Goal: Task Accomplishment & Management: Manage account settings

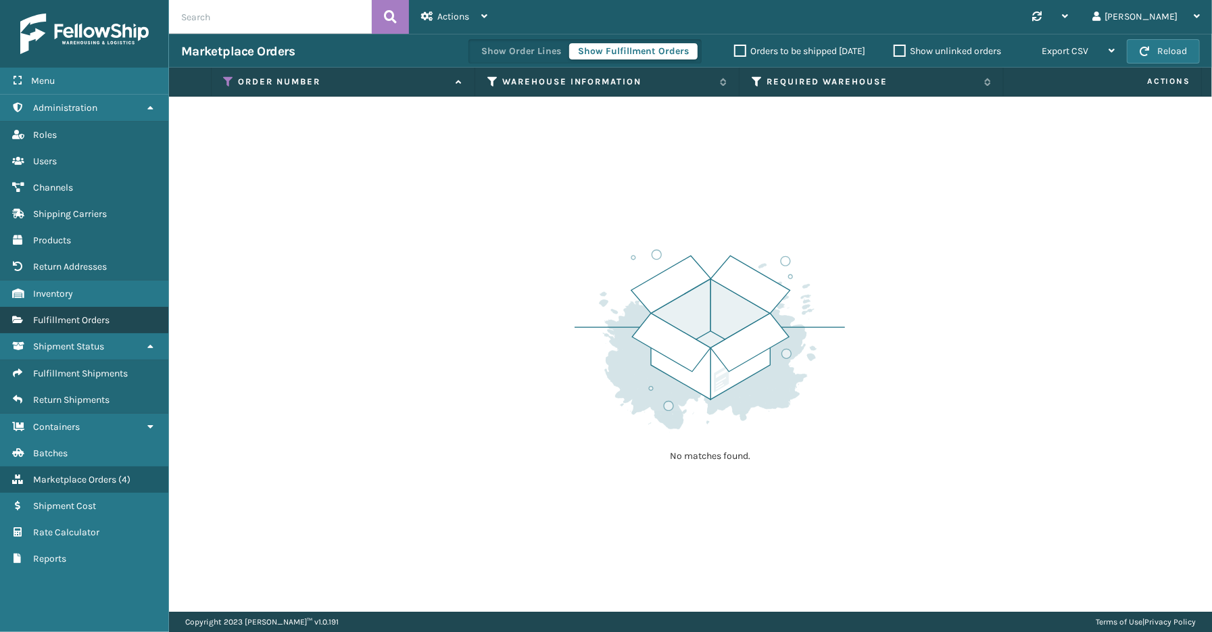
click at [57, 314] on span "Fulfillment Orders" at bounding box center [71, 319] width 76 height 11
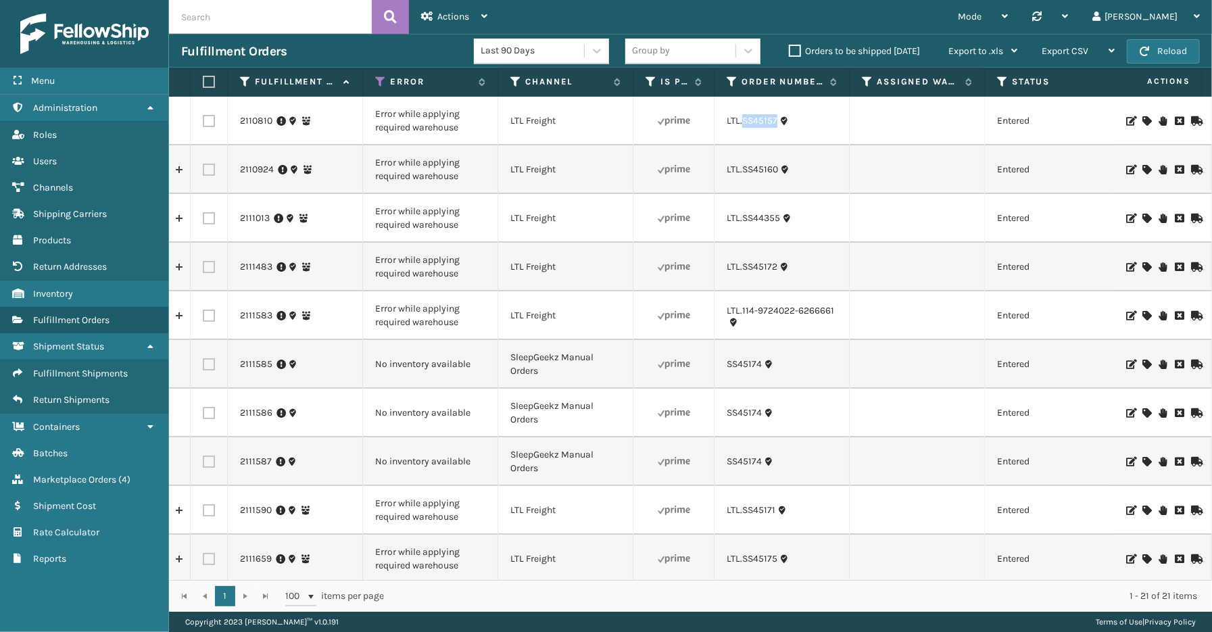
drag, startPoint x: 780, startPoint y: 130, endPoint x: 741, endPoint y: 130, distance: 38.5
click at [741, 130] on td "LTL.SS45157" at bounding box center [781, 121] width 135 height 49
copy link "SS45157"
click at [1142, 119] on icon at bounding box center [1146, 120] width 8 height 9
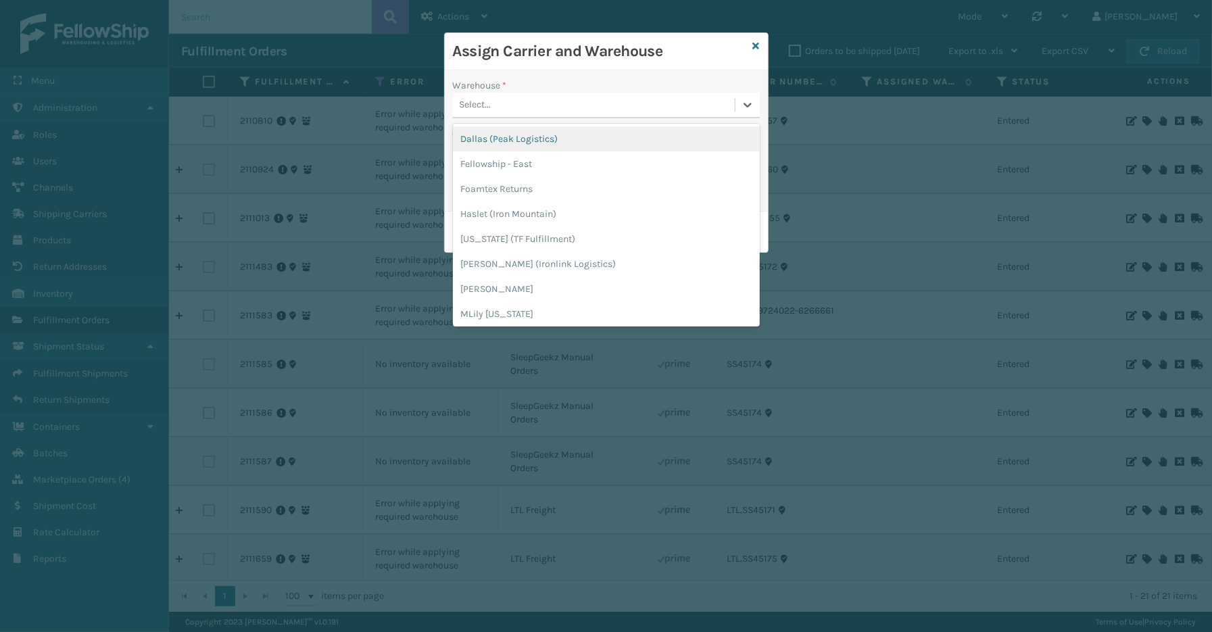
click at [605, 94] on div "Select..." at bounding box center [594, 105] width 282 height 22
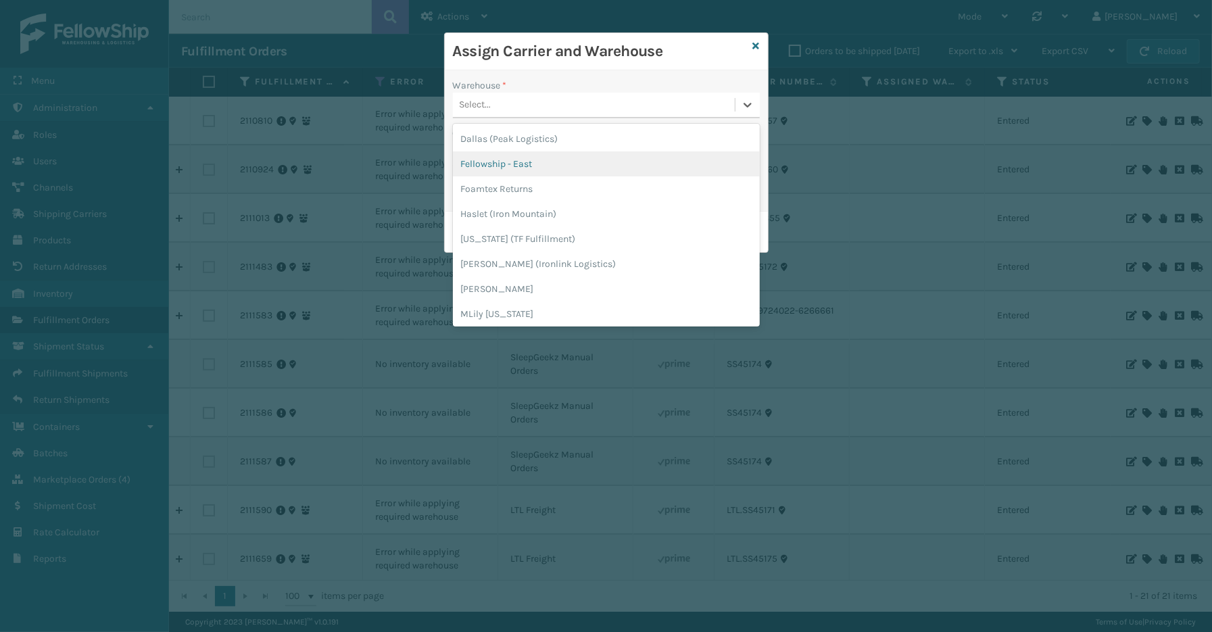
click at [573, 164] on div "Fellowship - East" at bounding box center [606, 163] width 307 height 25
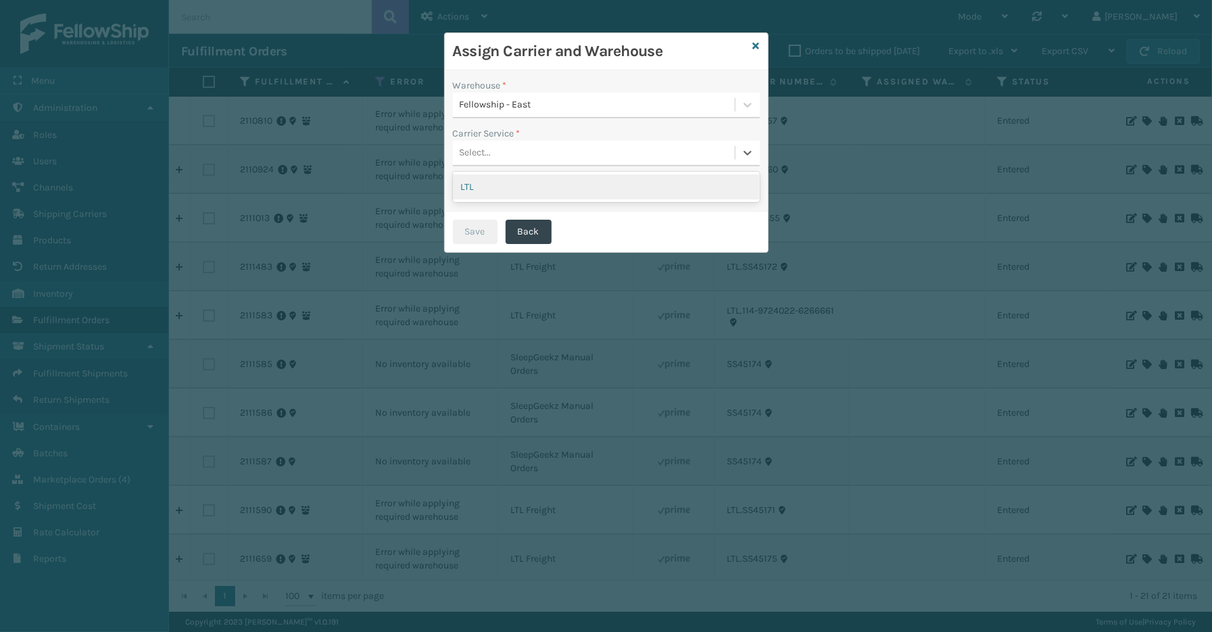
click at [523, 157] on div "Select..." at bounding box center [594, 153] width 282 height 22
click at [504, 191] on div "LTL" at bounding box center [606, 186] width 307 height 25
click at [487, 225] on button "Save" at bounding box center [475, 232] width 45 height 24
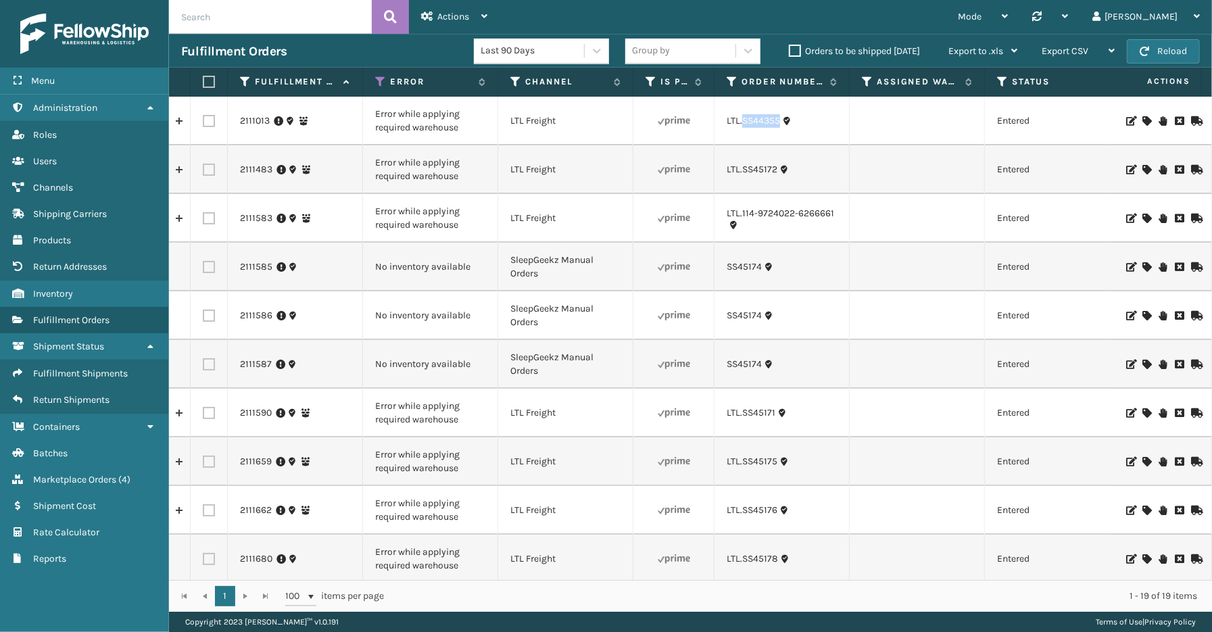
drag, startPoint x: 779, startPoint y: 126, endPoint x: 742, endPoint y: 130, distance: 37.5
click at [742, 130] on td "LTL.SS44355" at bounding box center [781, 121] width 135 height 49
copy link "SS44355"
drag, startPoint x: 777, startPoint y: 182, endPoint x: 747, endPoint y: 180, distance: 30.5
click at [743, 183] on td "LTL.SS45172" at bounding box center [781, 169] width 135 height 49
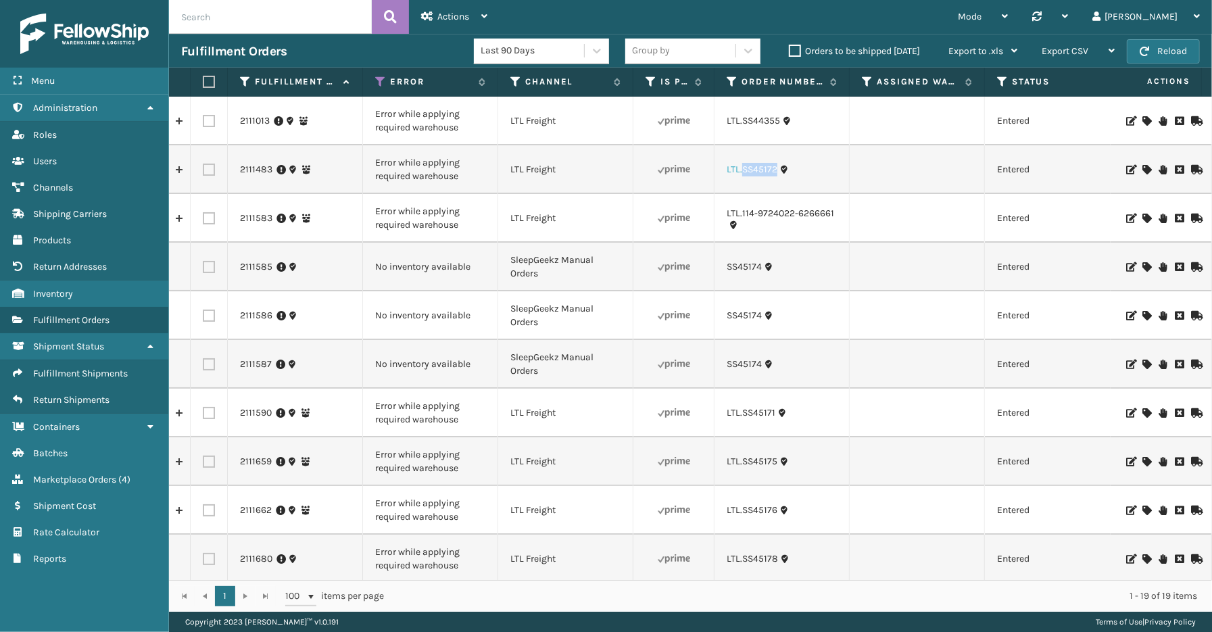
copy link "SS45172"
click at [1142, 170] on icon at bounding box center [1146, 169] width 8 height 9
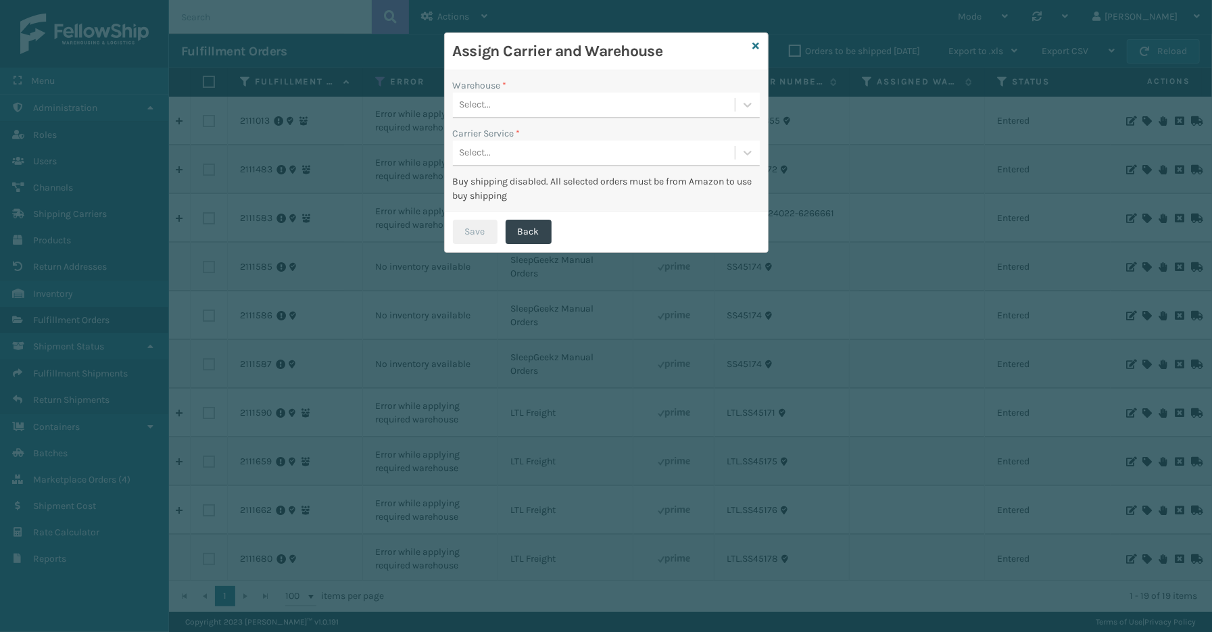
click at [603, 95] on div "Select..." at bounding box center [594, 105] width 282 height 22
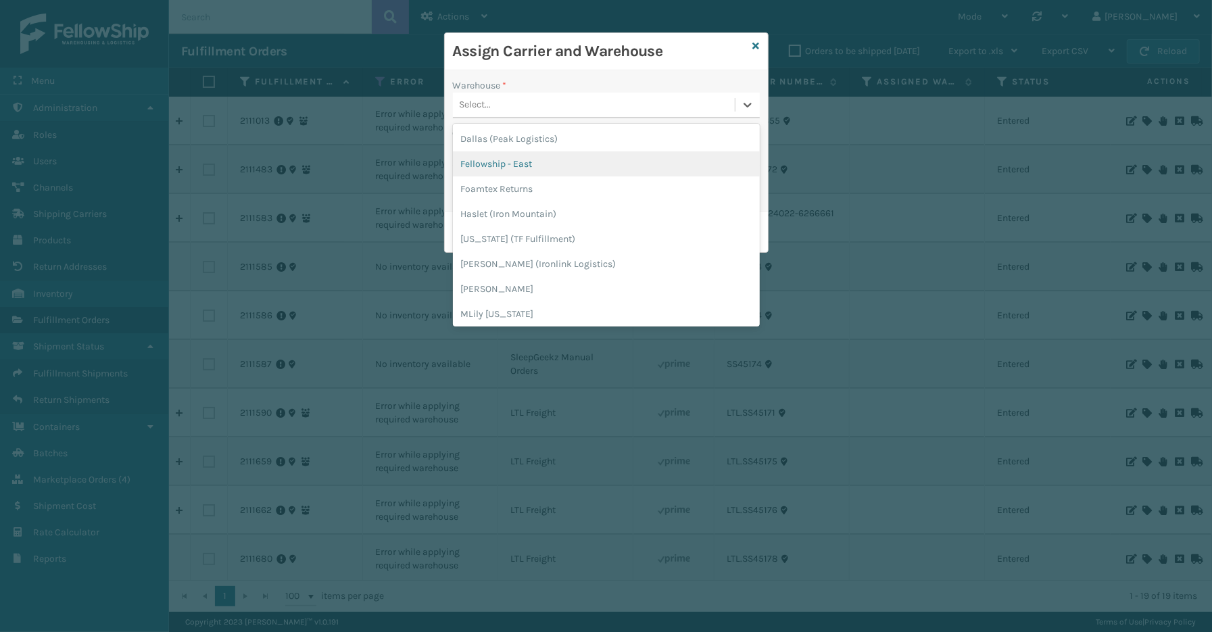
click at [537, 166] on div "Fellowship - East" at bounding box center [606, 163] width 307 height 25
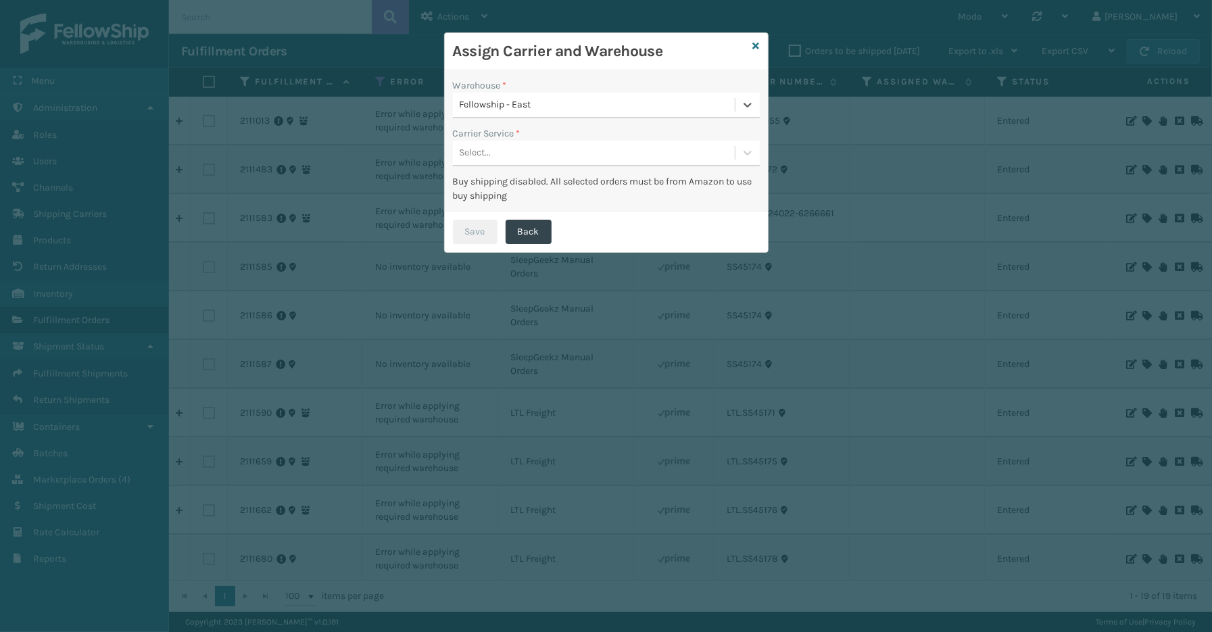
click at [536, 154] on div "Select..." at bounding box center [594, 153] width 282 height 22
drag, startPoint x: 532, startPoint y: 188, endPoint x: 528, endPoint y: 197, distance: 10.0
click at [531, 188] on div "LTL" at bounding box center [606, 186] width 307 height 25
click at [491, 226] on button "Save" at bounding box center [475, 232] width 45 height 24
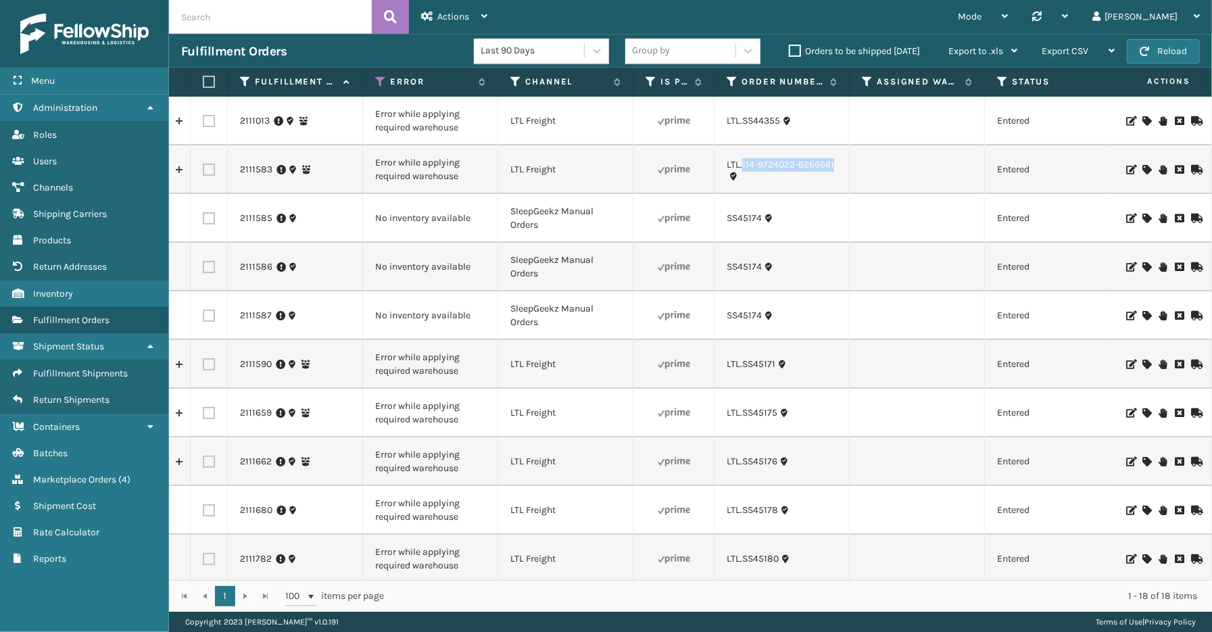
drag, startPoint x: 839, startPoint y: 173, endPoint x: 741, endPoint y: 172, distance: 98.0
click at [741, 172] on td "LTL.114-9724022-6266661" at bounding box center [781, 169] width 135 height 49
copy link "114-9724022-6266661"
click at [1142, 168] on icon at bounding box center [1146, 169] width 8 height 9
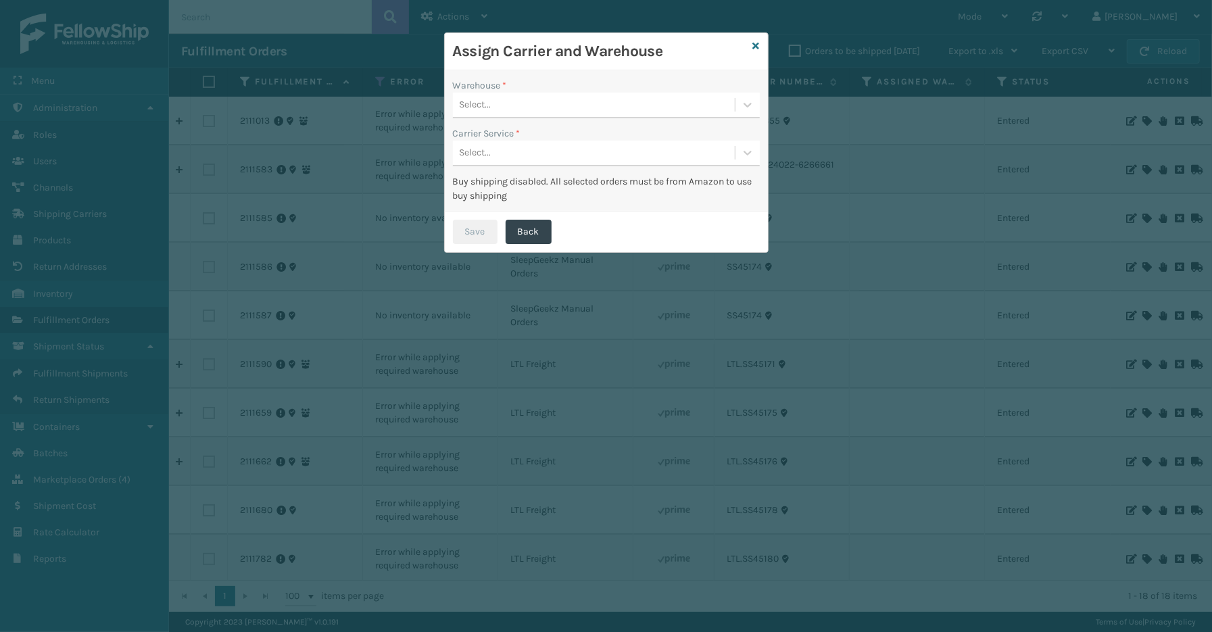
click at [511, 110] on div "Select..." at bounding box center [594, 105] width 282 height 22
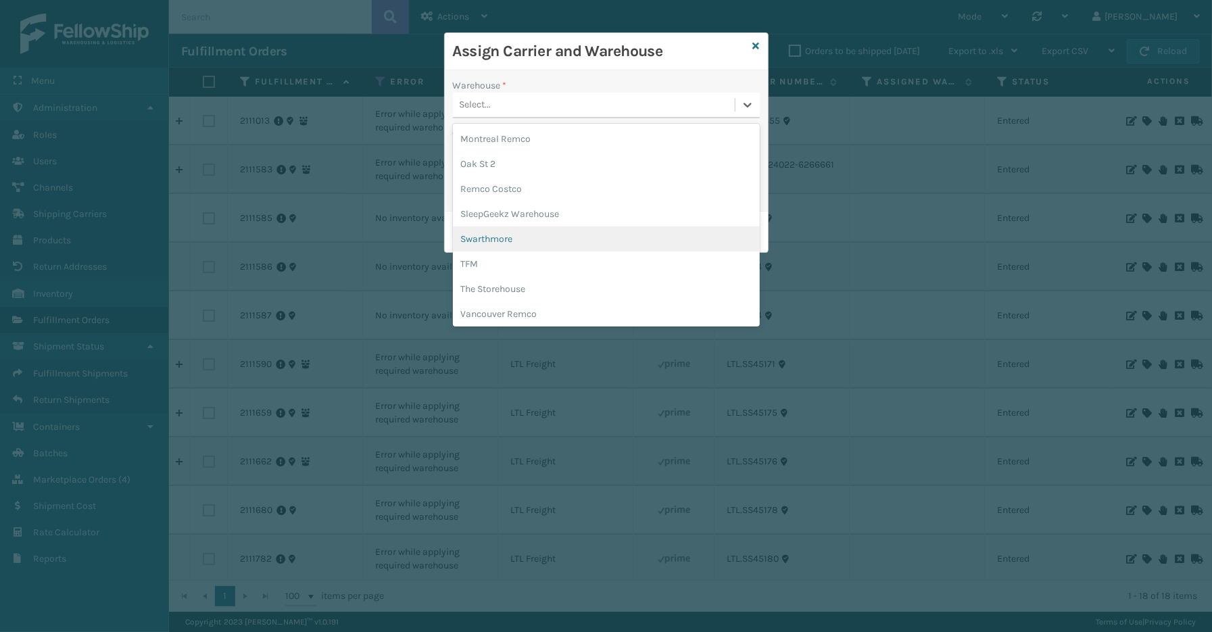
scroll to position [252, 0]
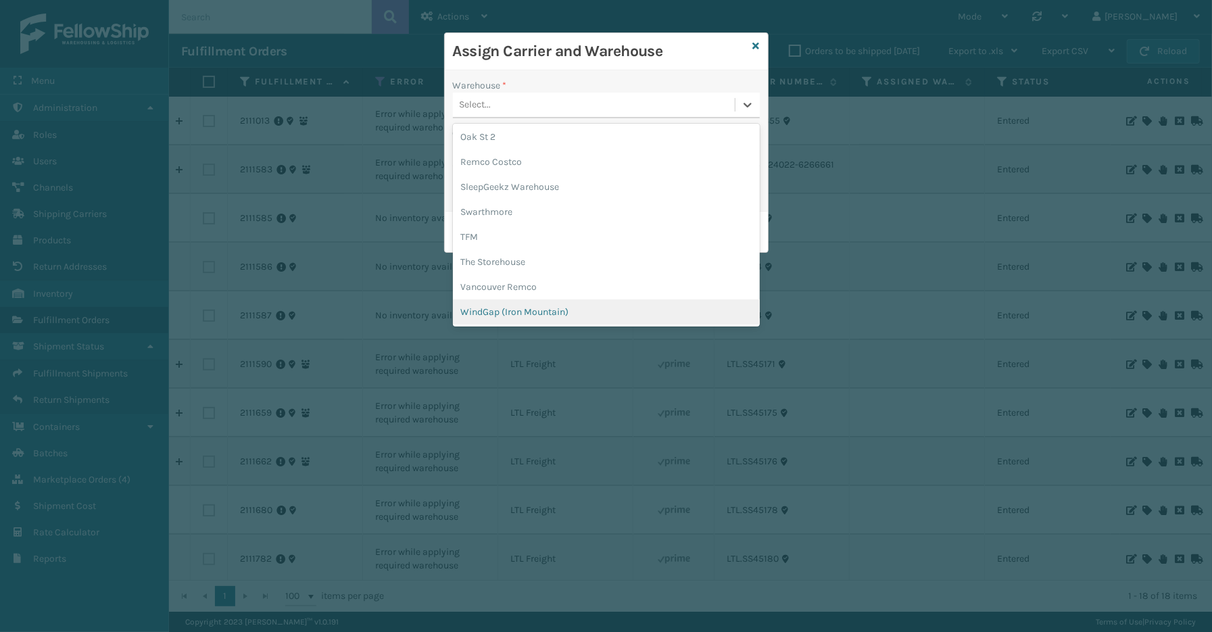
click at [118, 600] on div "Assign Carrier and Warehouse Warehouse * option WindGap (Iron Mountain) focused…" at bounding box center [606, 316] width 1212 height 632
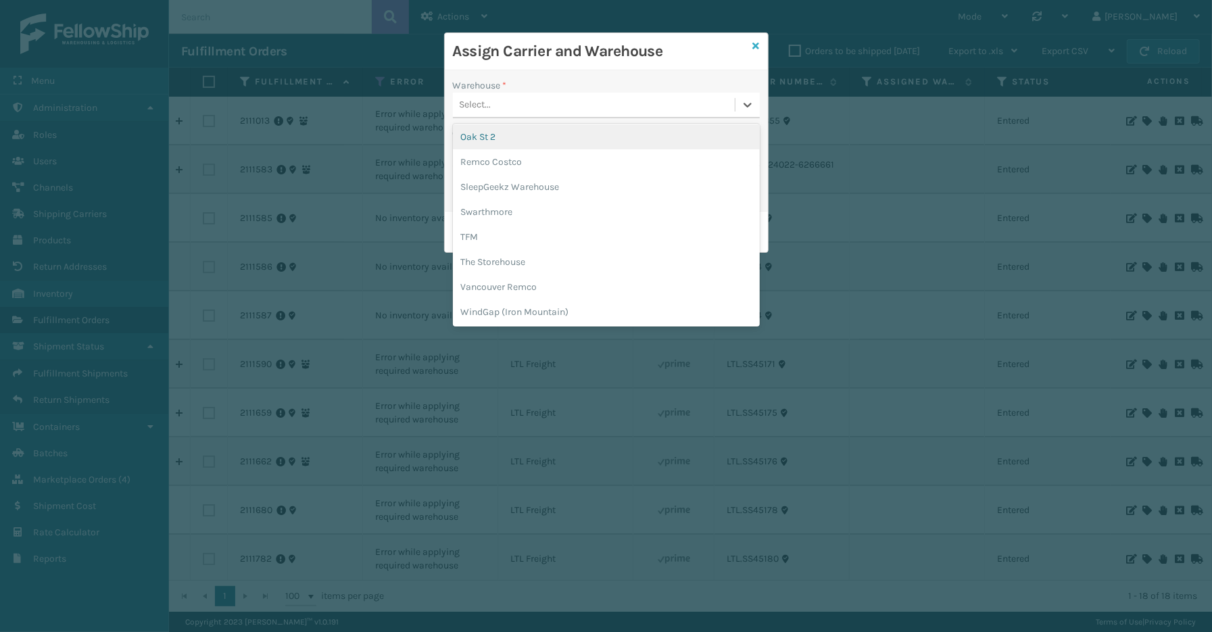
click at [759, 42] on icon at bounding box center [756, 45] width 7 height 9
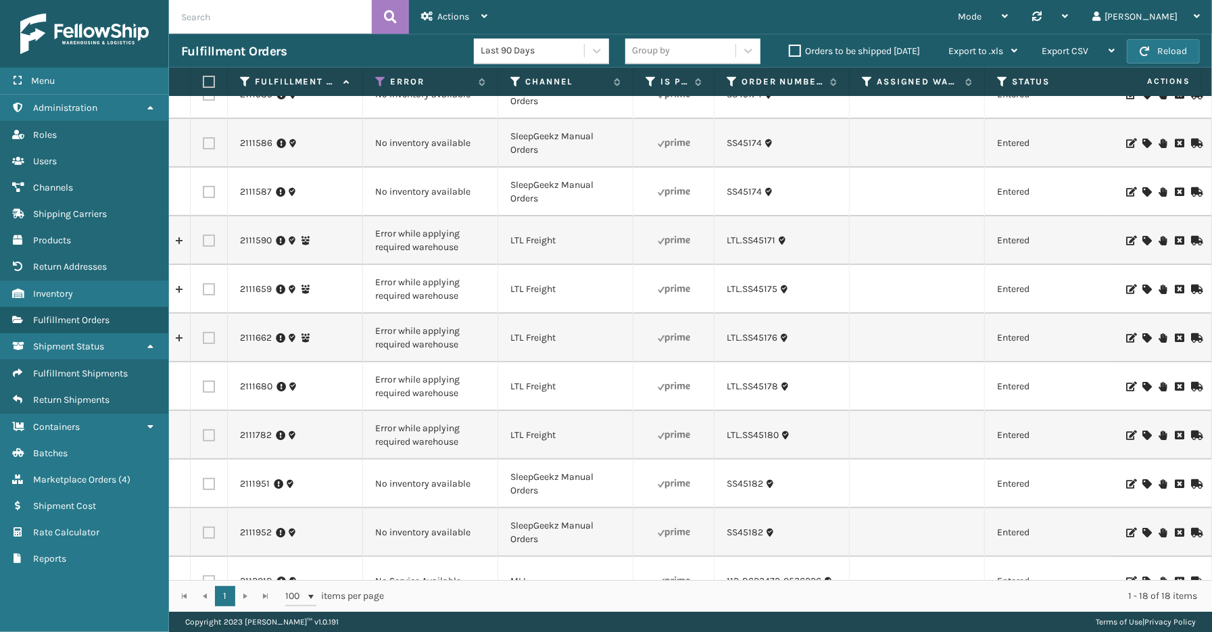
scroll to position [150, 0]
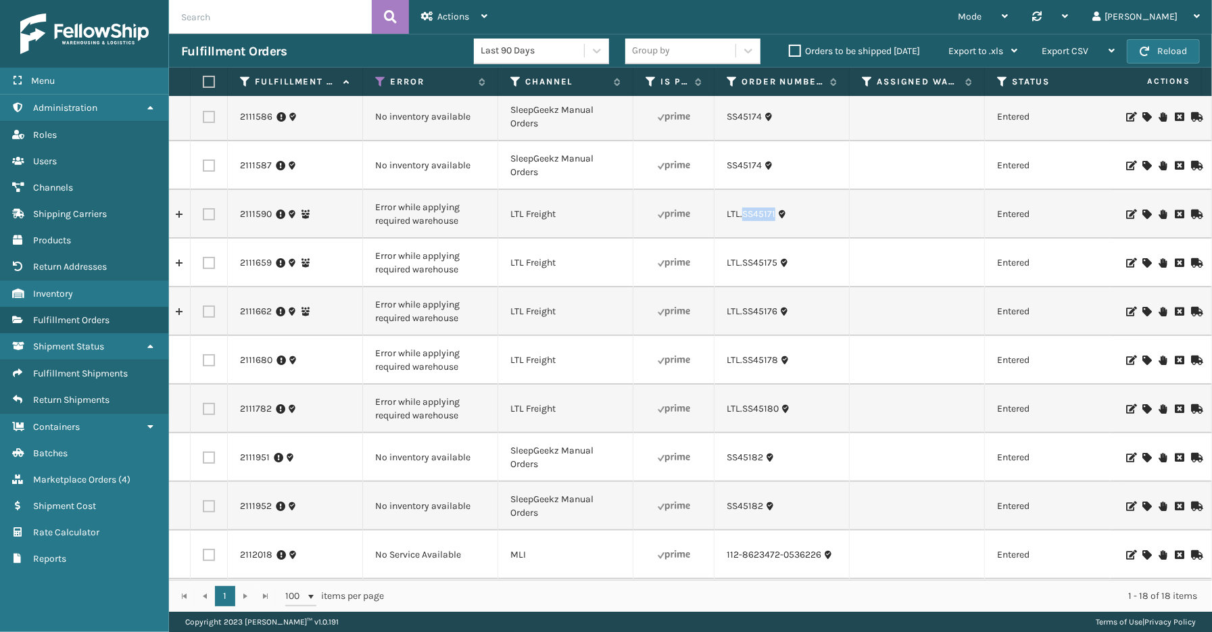
drag, startPoint x: 780, startPoint y: 226, endPoint x: 742, endPoint y: 226, distance: 38.5
click at [742, 226] on td "LTL.SS45171" at bounding box center [781, 214] width 135 height 49
copy link "SS45171"
click at [1142, 212] on icon at bounding box center [1146, 213] width 8 height 9
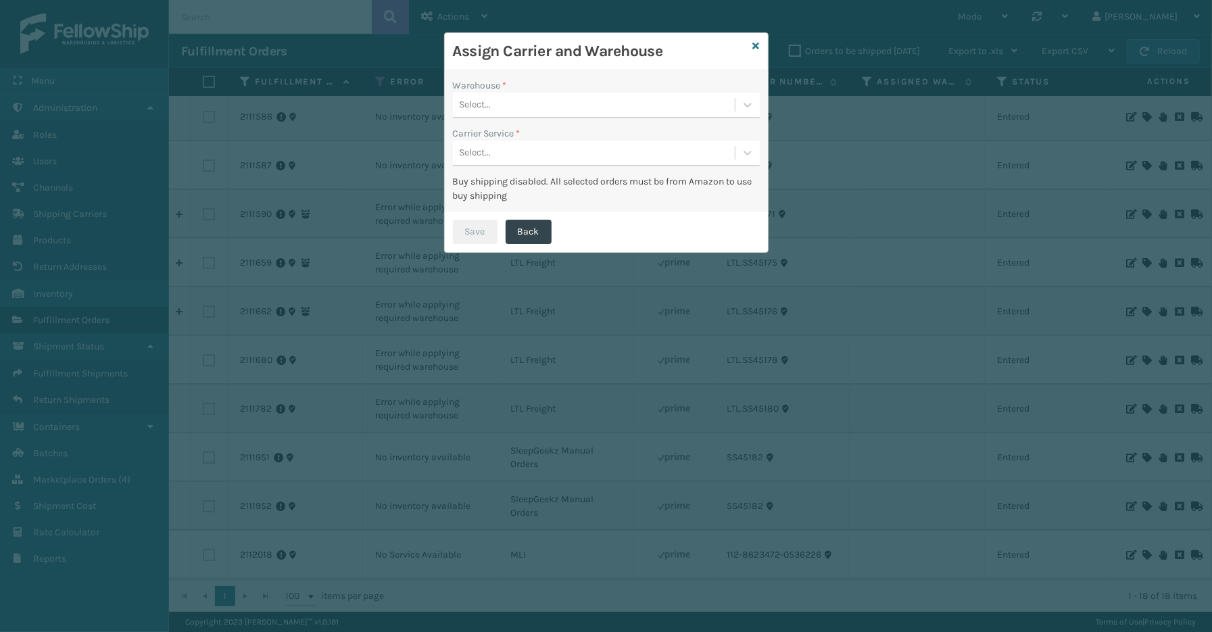
click at [568, 100] on div "Select..." at bounding box center [594, 105] width 282 height 22
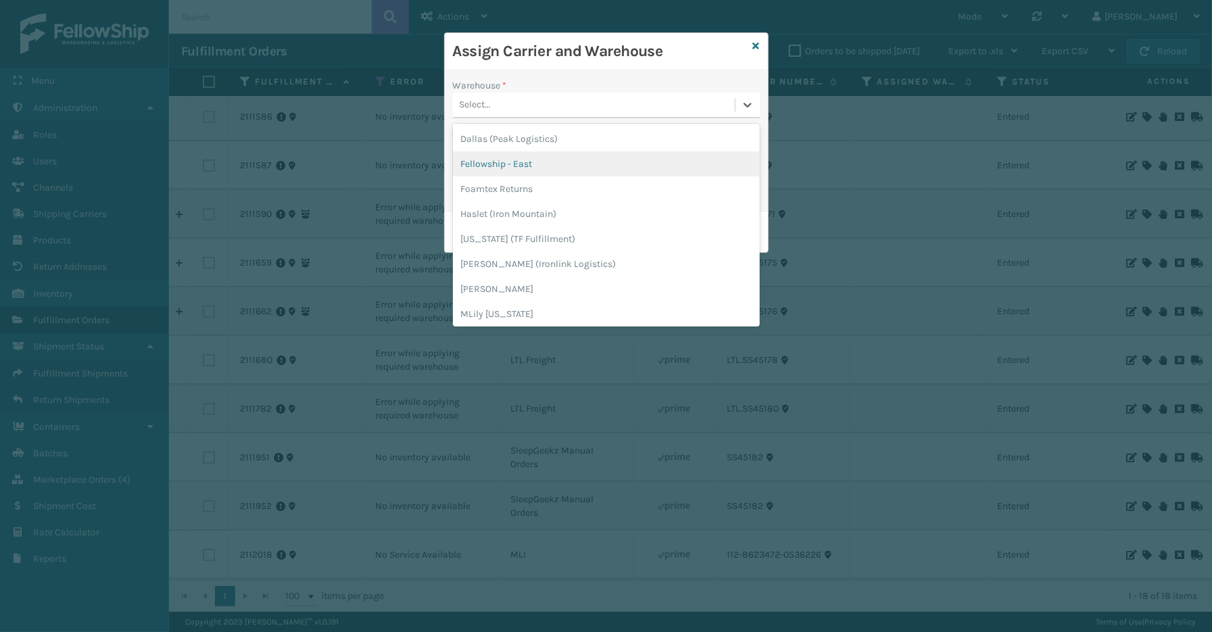
click at [536, 165] on div "Fellowship - East" at bounding box center [606, 163] width 307 height 25
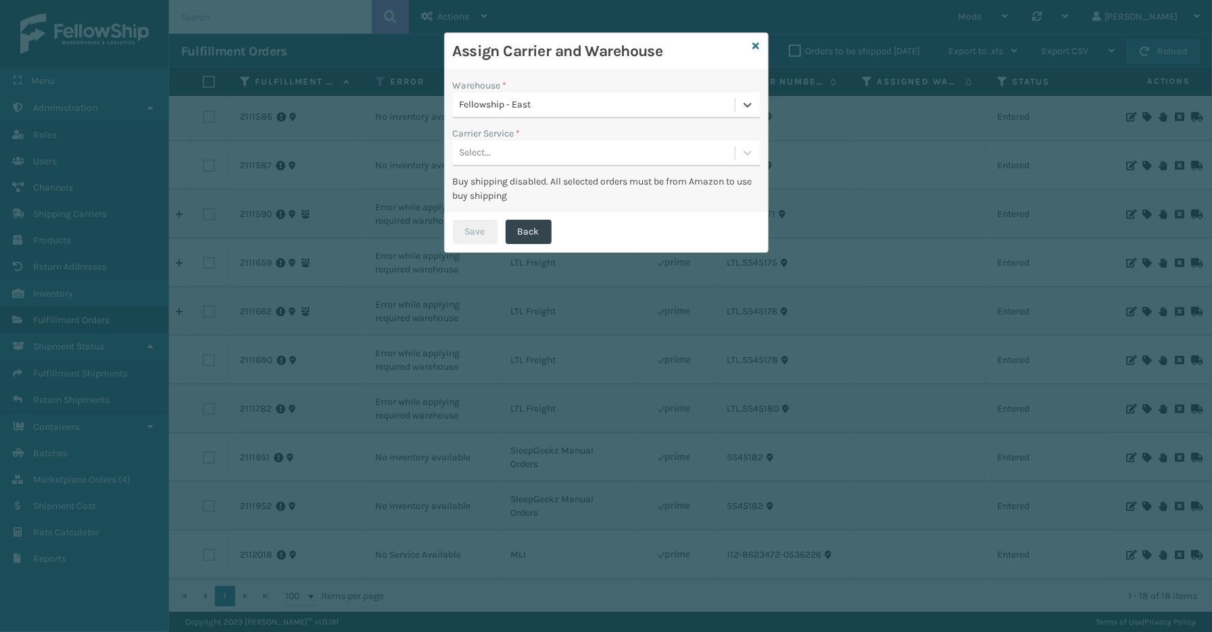
click at [539, 154] on div "Select..." at bounding box center [594, 153] width 282 height 22
click at [514, 183] on div "LTL" at bounding box center [606, 186] width 307 height 25
click at [487, 228] on button "Save" at bounding box center [475, 232] width 45 height 24
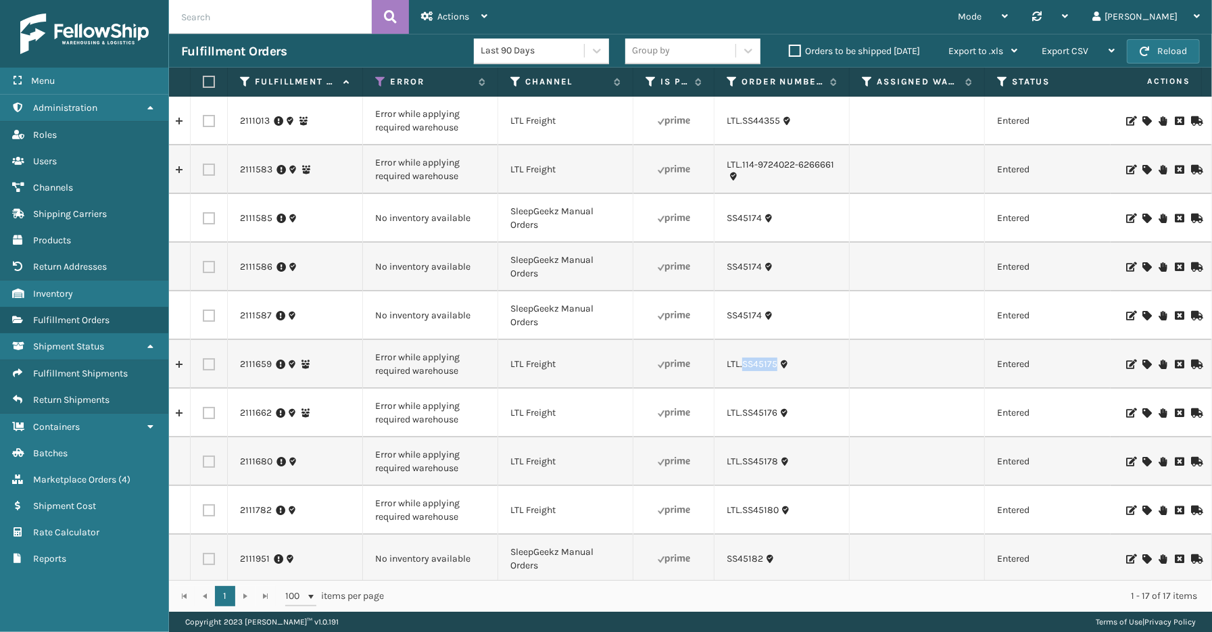
drag, startPoint x: 778, startPoint y: 377, endPoint x: 748, endPoint y: 369, distance: 31.5
click at [744, 374] on td "LTL.SS45175" at bounding box center [781, 364] width 135 height 49
copy link "SS45175"
click at [1142, 364] on icon at bounding box center [1146, 363] width 8 height 9
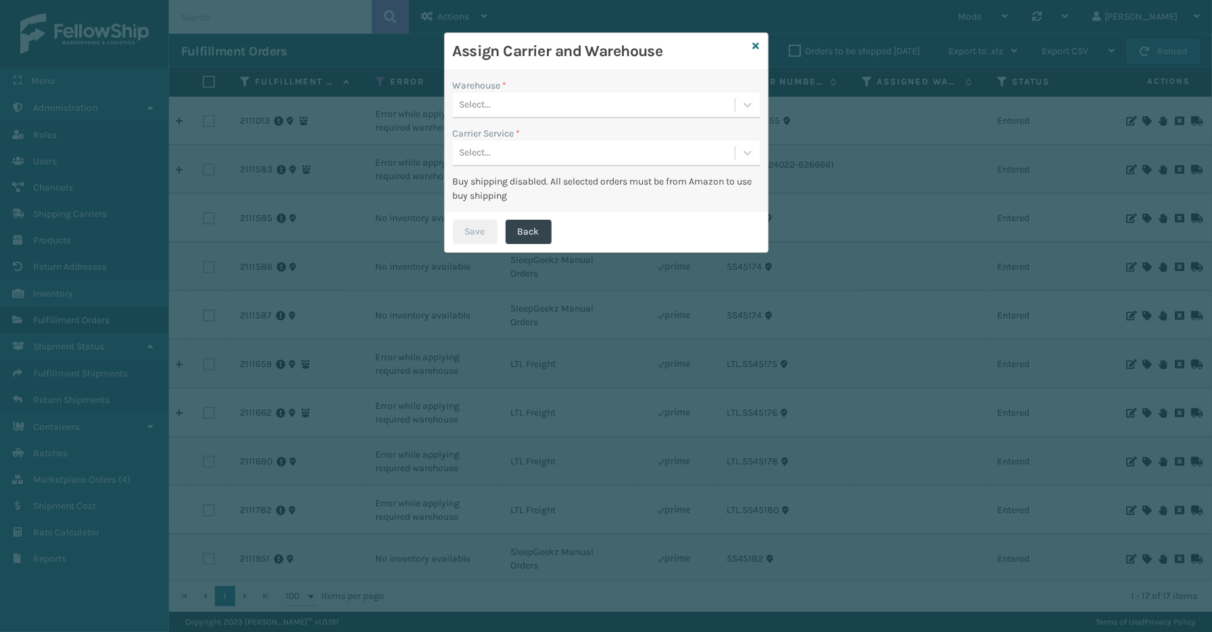
click at [549, 105] on div "Select..." at bounding box center [594, 105] width 282 height 22
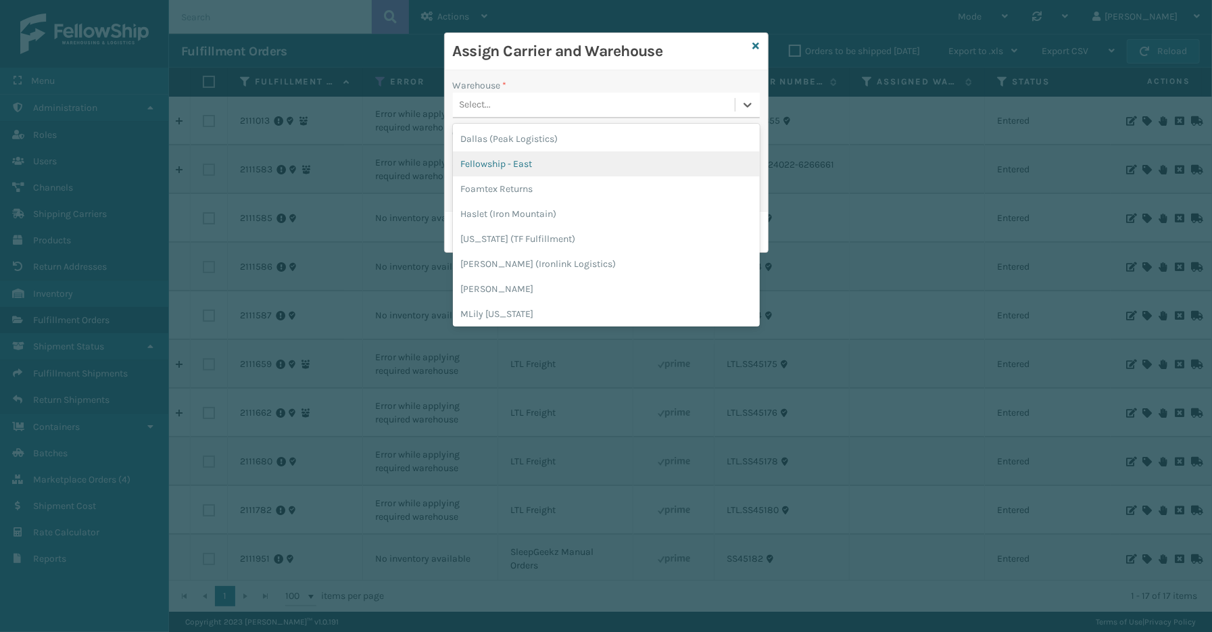
click at [529, 161] on div "Fellowship - East" at bounding box center [606, 163] width 307 height 25
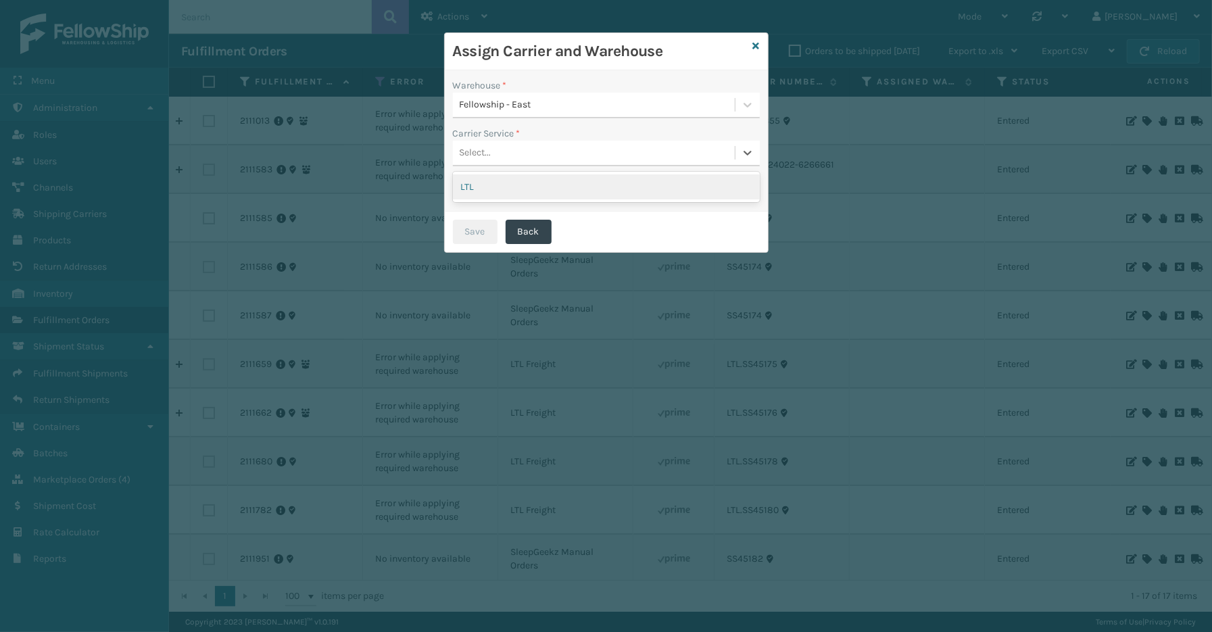
drag, startPoint x: 520, startPoint y: 152, endPoint x: 514, endPoint y: 165, distance: 14.5
click at [519, 152] on div "Select..." at bounding box center [594, 153] width 282 height 22
click at [497, 181] on div "LTL" at bounding box center [606, 186] width 307 height 25
click at [482, 226] on button "Save" at bounding box center [475, 232] width 45 height 24
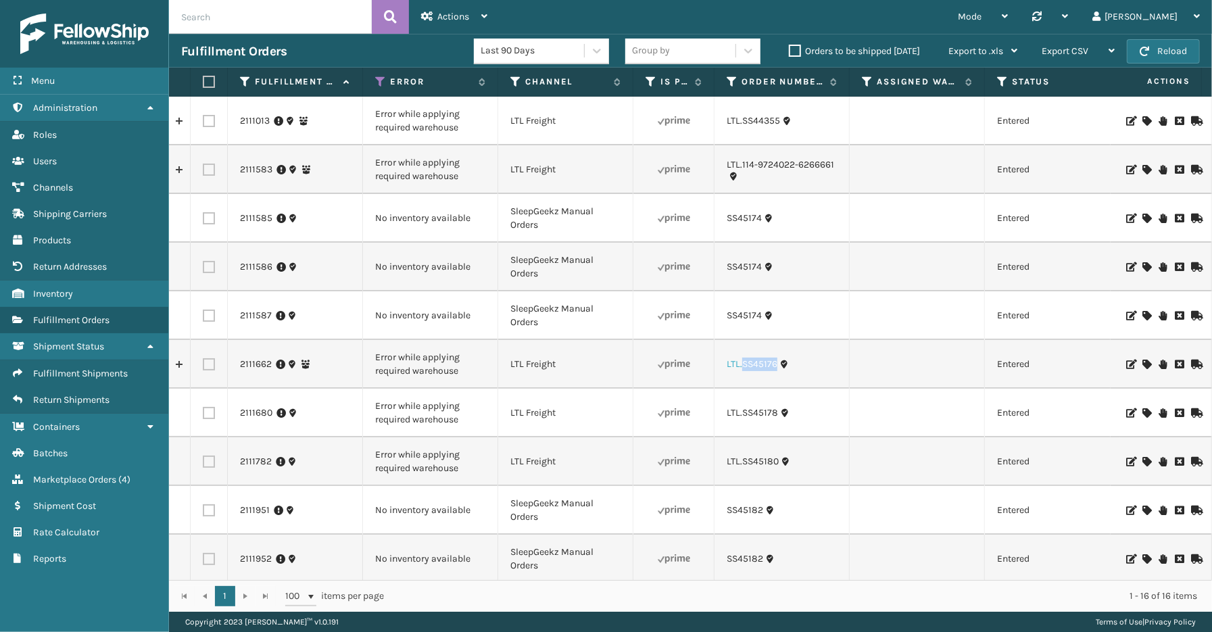
drag, startPoint x: 778, startPoint y: 374, endPoint x: 748, endPoint y: 367, distance: 31.3
click at [741, 372] on td "LTL.SS45176" at bounding box center [781, 364] width 135 height 49
copy link "SS45176"
click at [1142, 361] on icon at bounding box center [1146, 363] width 8 height 9
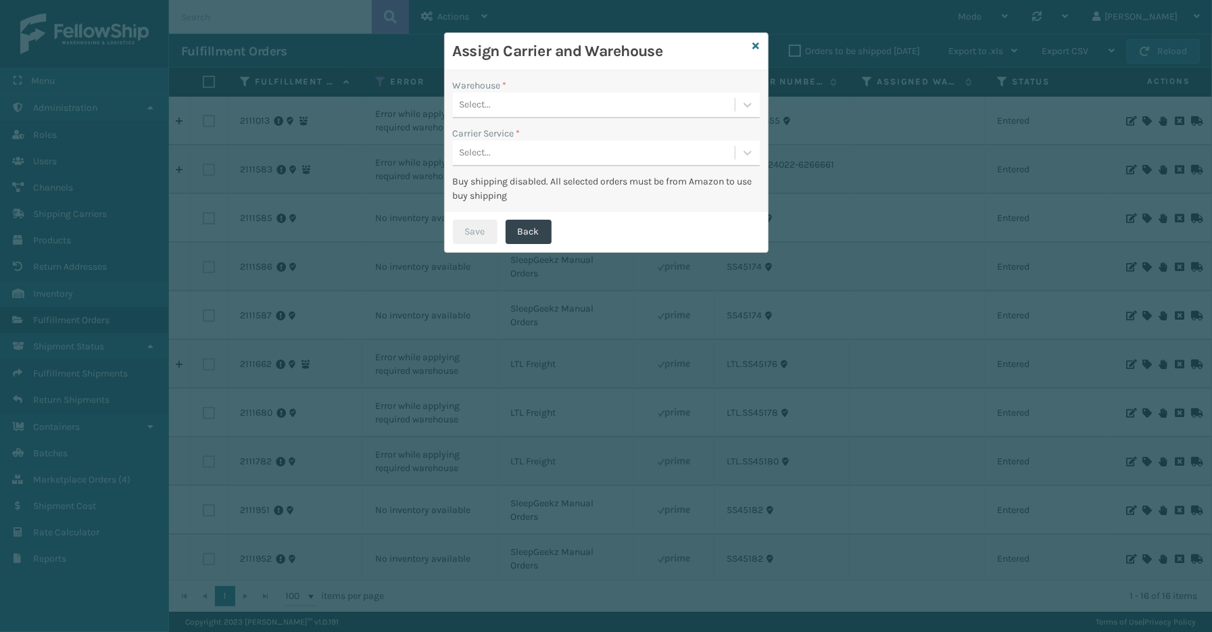
click at [640, 98] on div "Select..." at bounding box center [594, 105] width 282 height 22
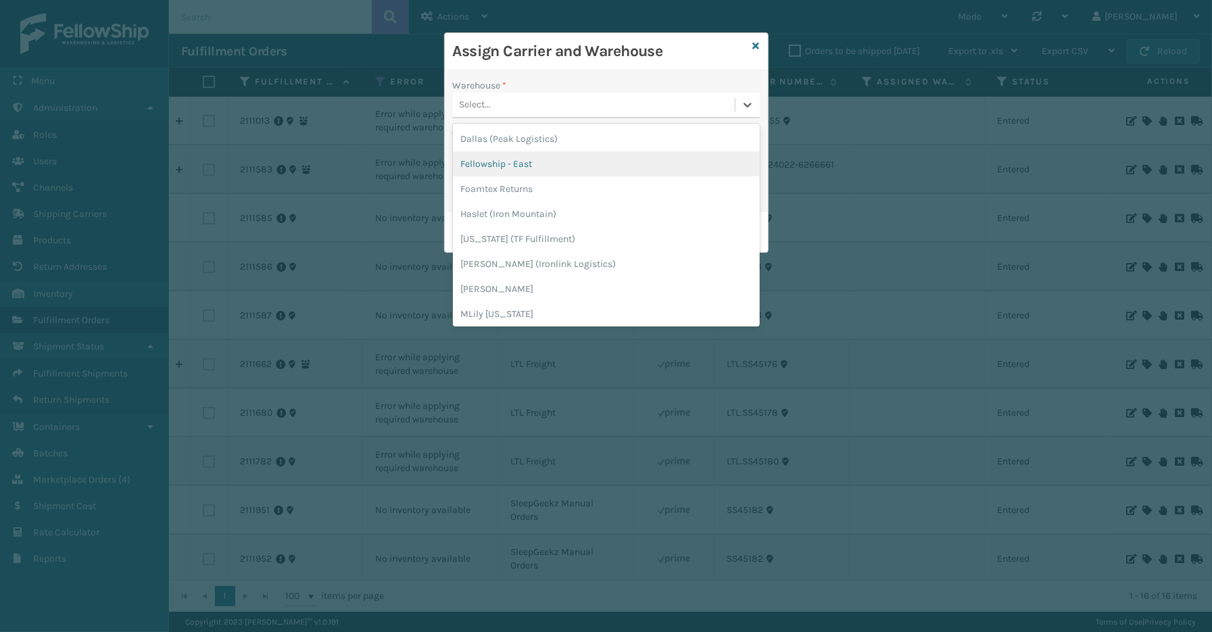
click at [485, 164] on div "Fellowship - East" at bounding box center [606, 163] width 307 height 25
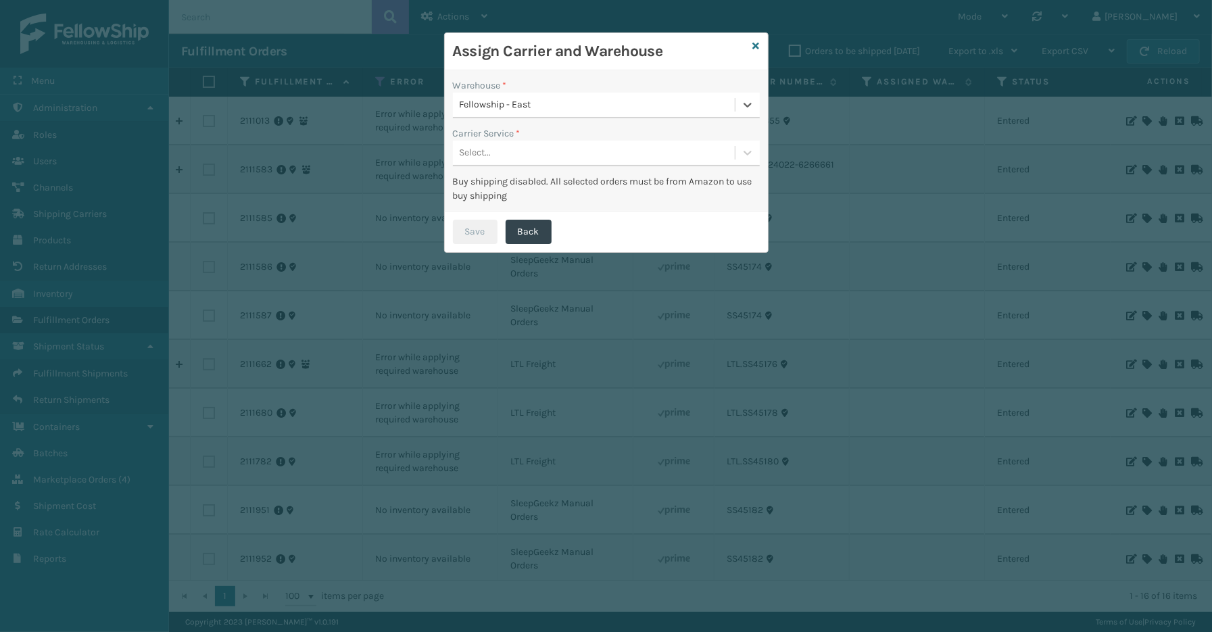
click at [487, 156] on div "Select..." at bounding box center [476, 153] width 32 height 14
click at [487, 186] on div "LTL" at bounding box center [606, 186] width 307 height 25
click at [485, 226] on button "Save" at bounding box center [475, 232] width 45 height 24
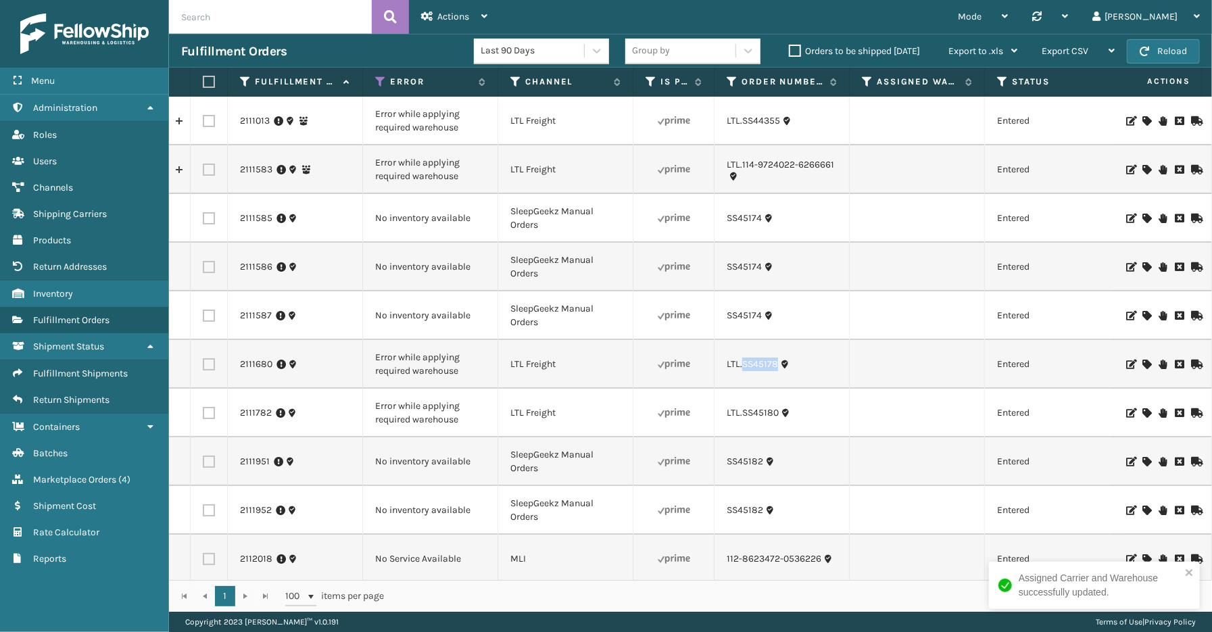
drag, startPoint x: 777, startPoint y: 376, endPoint x: 745, endPoint y: 372, distance: 32.7
click at [742, 375] on td "LTL.SS45178" at bounding box center [781, 364] width 135 height 49
copy link "SS45178"
click at [1142, 364] on icon at bounding box center [1146, 363] width 8 height 9
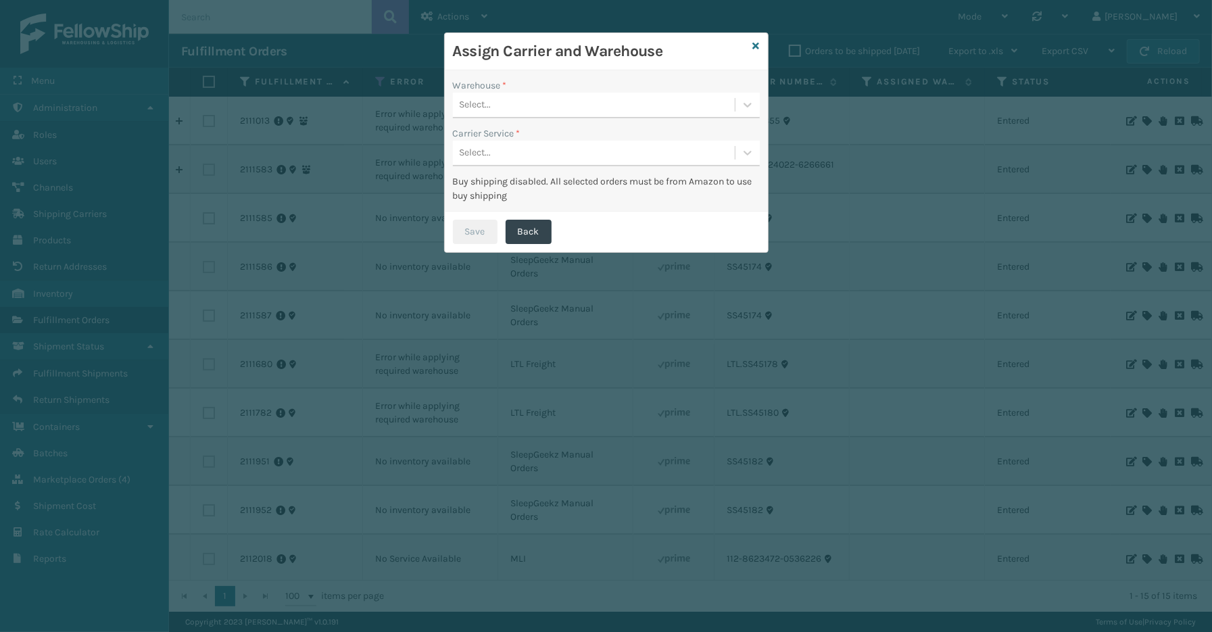
click at [544, 112] on div "Select..." at bounding box center [594, 105] width 282 height 22
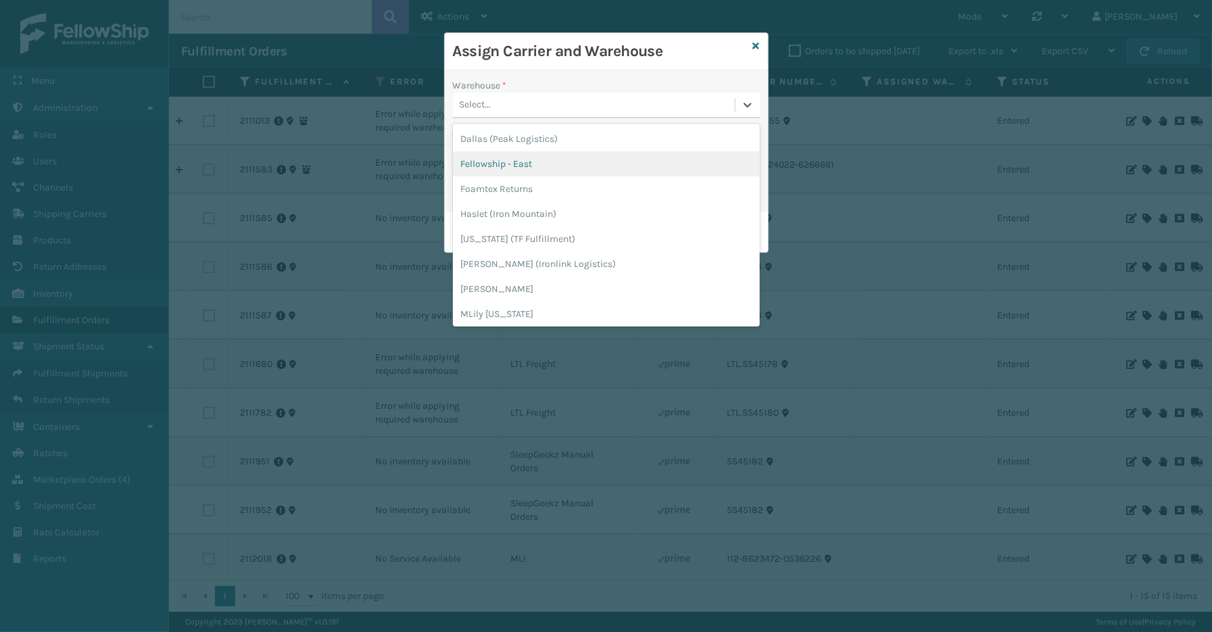
click at [504, 159] on div "Fellowship - East" at bounding box center [606, 163] width 307 height 25
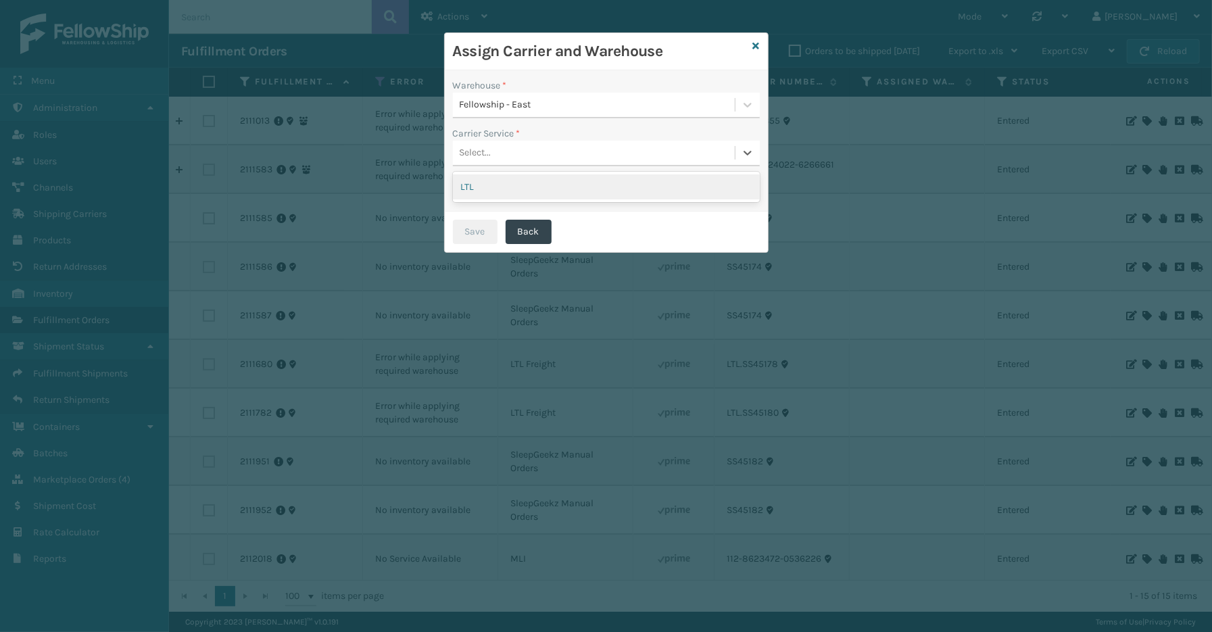
click at [500, 150] on div "Select..." at bounding box center [594, 153] width 282 height 22
click at [484, 187] on div "LTL" at bounding box center [606, 186] width 307 height 25
click at [472, 228] on button "Save" at bounding box center [475, 232] width 45 height 24
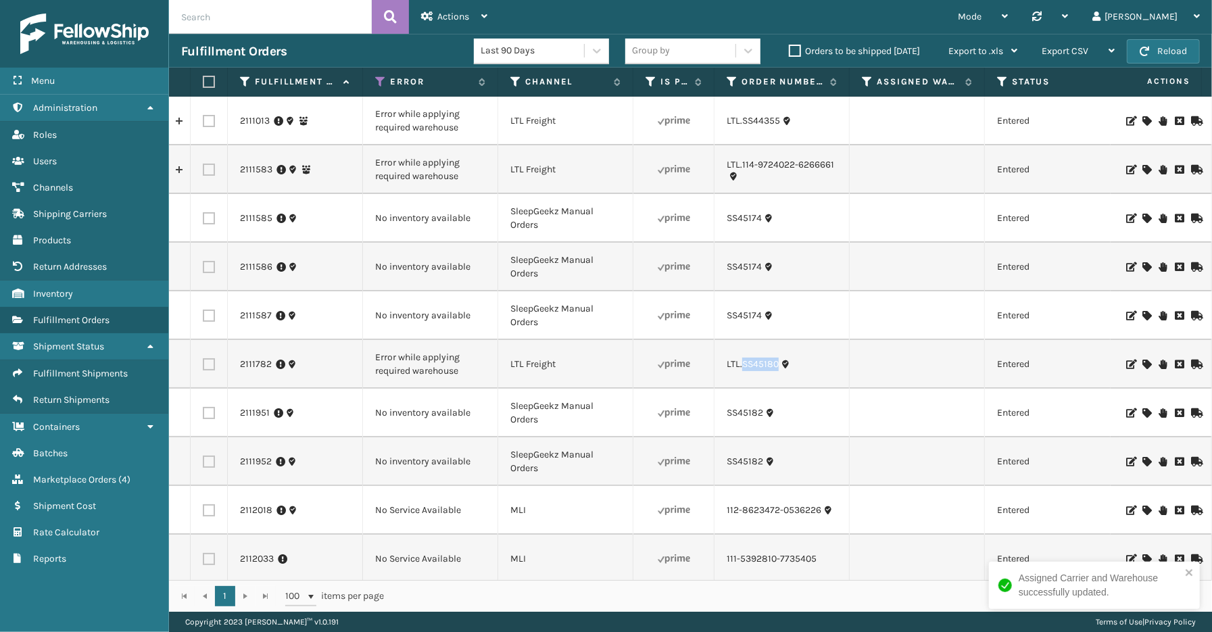
drag, startPoint x: 779, startPoint y: 375, endPoint x: 741, endPoint y: 378, distance: 38.7
click at [741, 378] on td "LTL.SS45180" at bounding box center [781, 364] width 135 height 49
copy link "SS45180"
click at [1142, 366] on icon at bounding box center [1146, 363] width 8 height 9
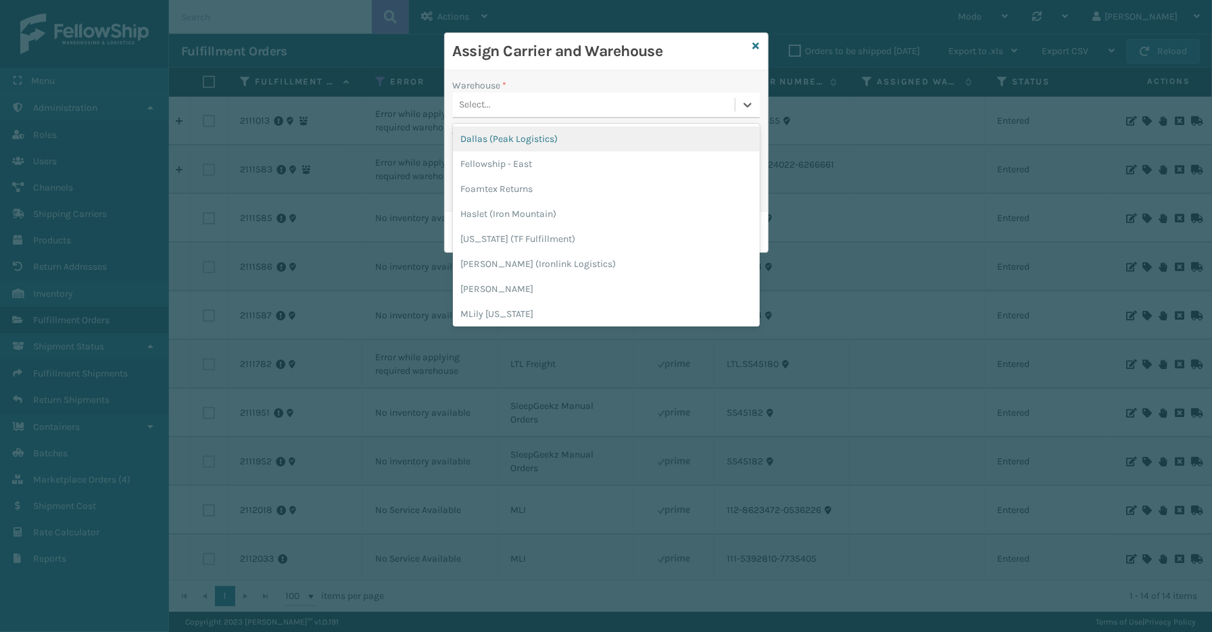
click at [544, 103] on div "Select..." at bounding box center [594, 105] width 282 height 22
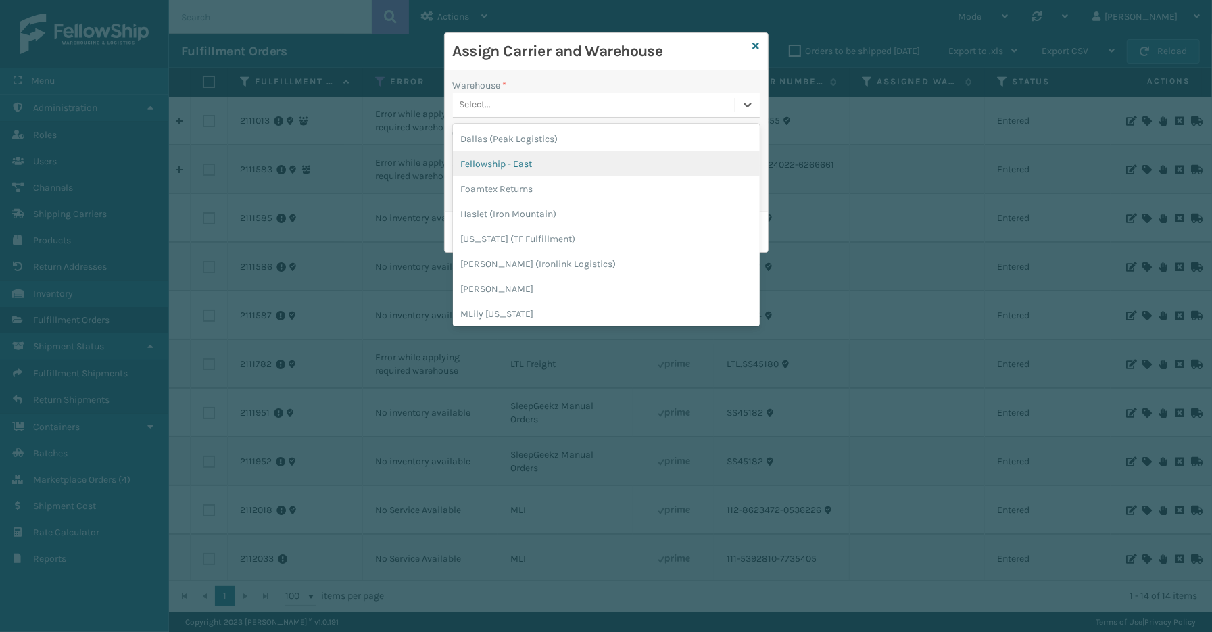
click at [520, 167] on div "Fellowship - East" at bounding box center [606, 163] width 307 height 25
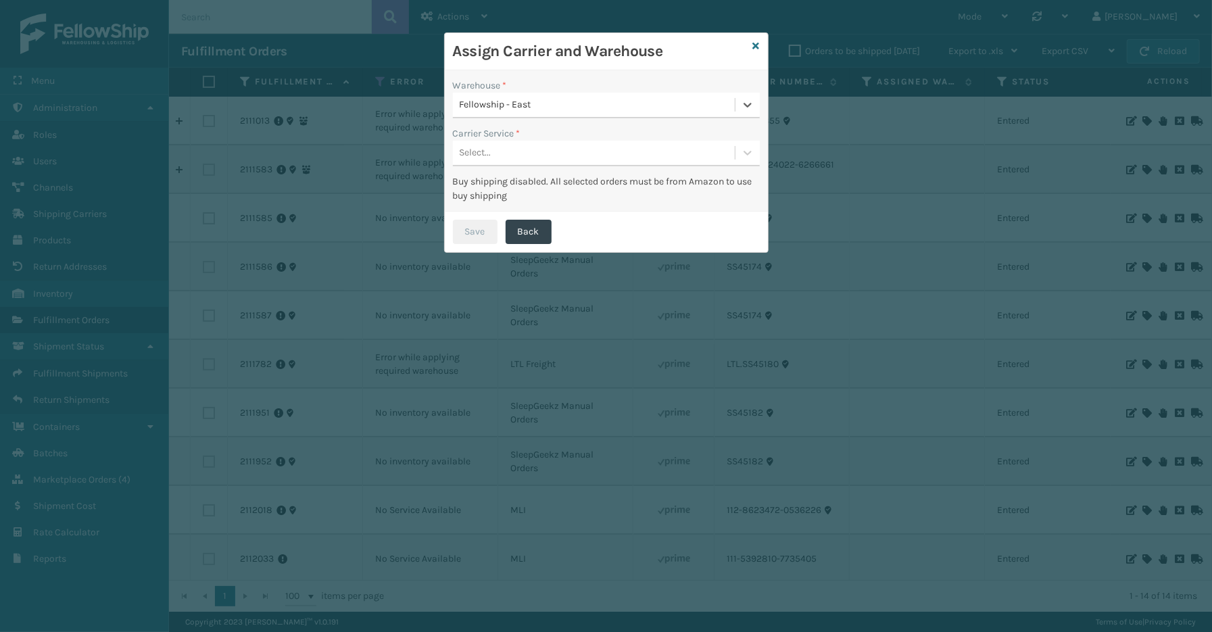
click at [512, 157] on div "Select..." at bounding box center [594, 153] width 282 height 22
click at [505, 190] on div "LTL" at bounding box center [606, 186] width 307 height 25
click at [476, 224] on button "Save" at bounding box center [475, 232] width 45 height 24
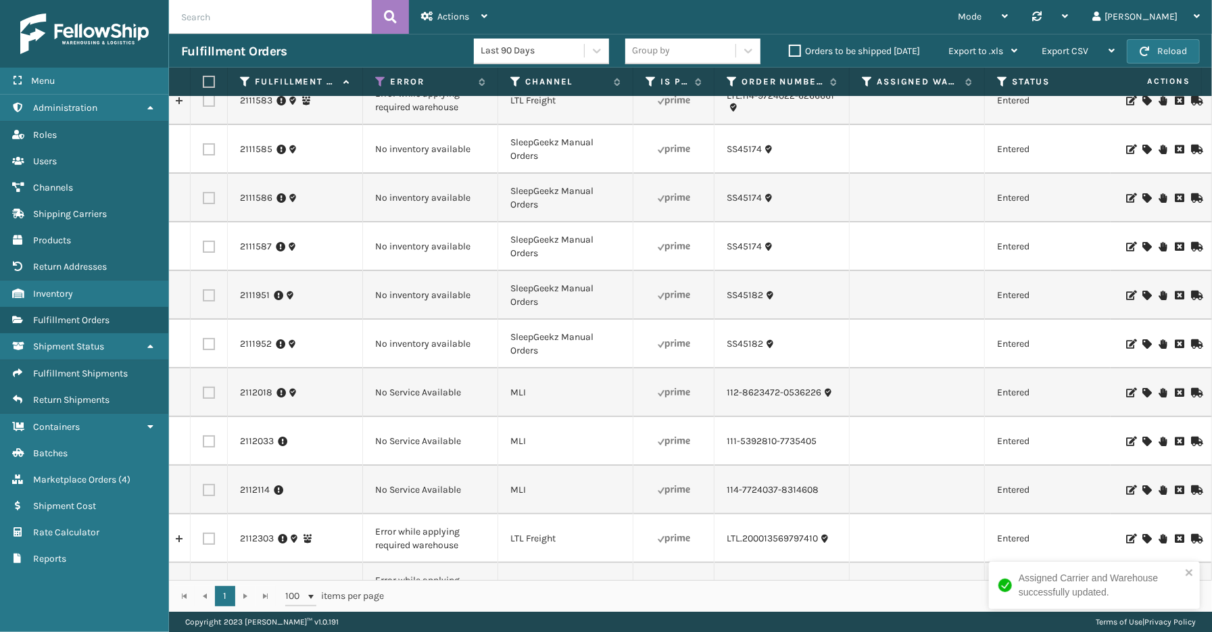
scroll to position [159, 0]
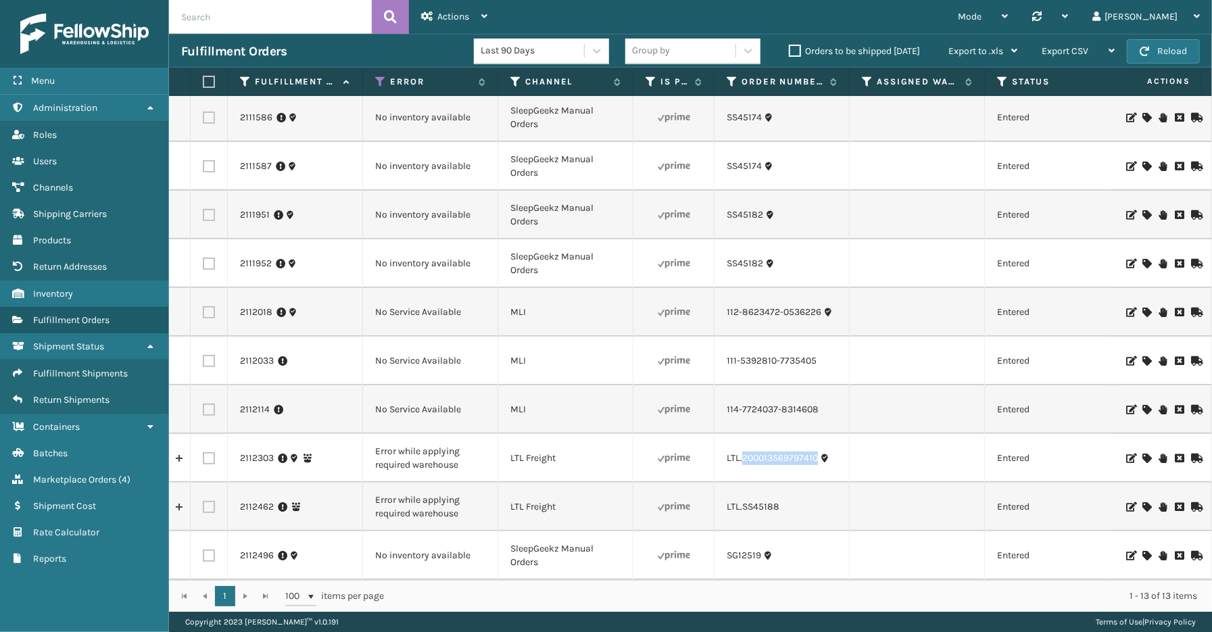
drag, startPoint x: 816, startPoint y: 460, endPoint x: 743, endPoint y: 462, distance: 72.4
click at [743, 462] on td "LTL.200013569797410" at bounding box center [781, 458] width 135 height 49
copy link "200013569797410"
drag, startPoint x: 779, startPoint y: 503, endPoint x: 745, endPoint y: 501, distance: 33.8
click at [743, 503] on td "LTL.SS45188" at bounding box center [781, 506] width 135 height 49
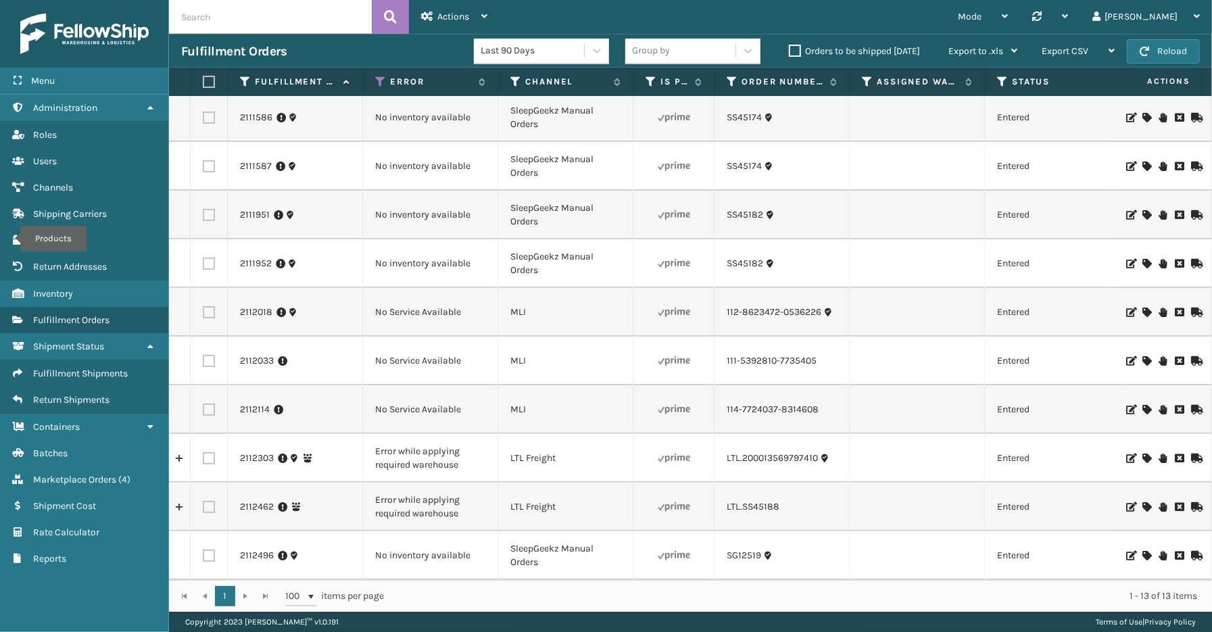
click at [1142, 502] on icon at bounding box center [1146, 506] width 8 height 9
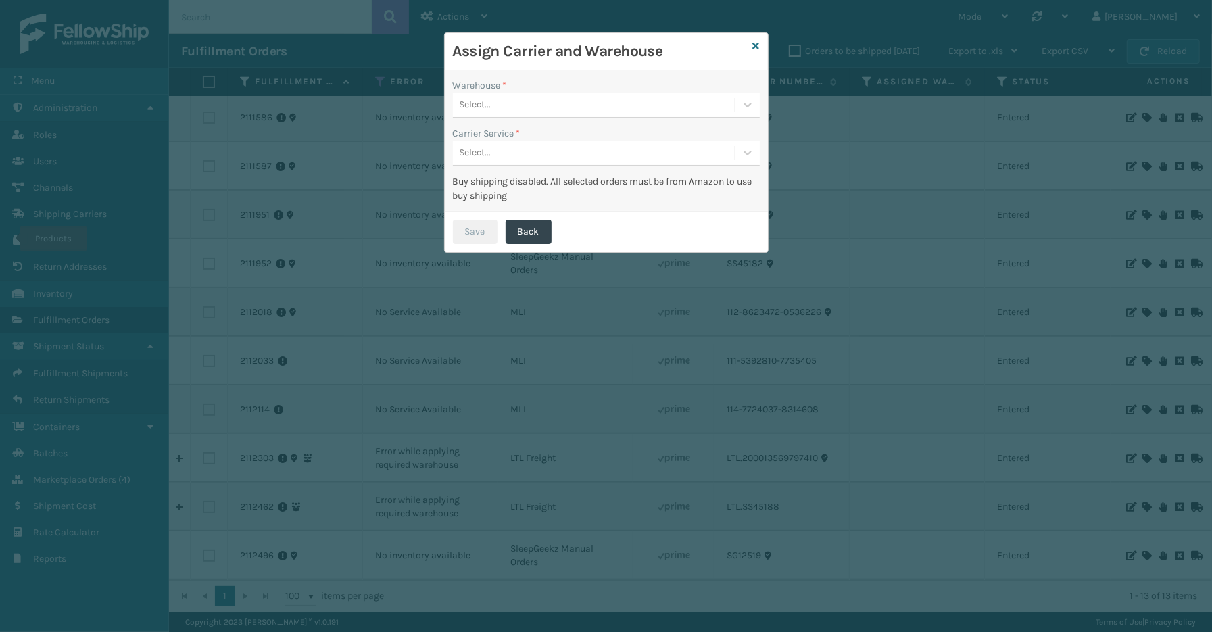
click at [595, 108] on div "Select..." at bounding box center [594, 105] width 282 height 22
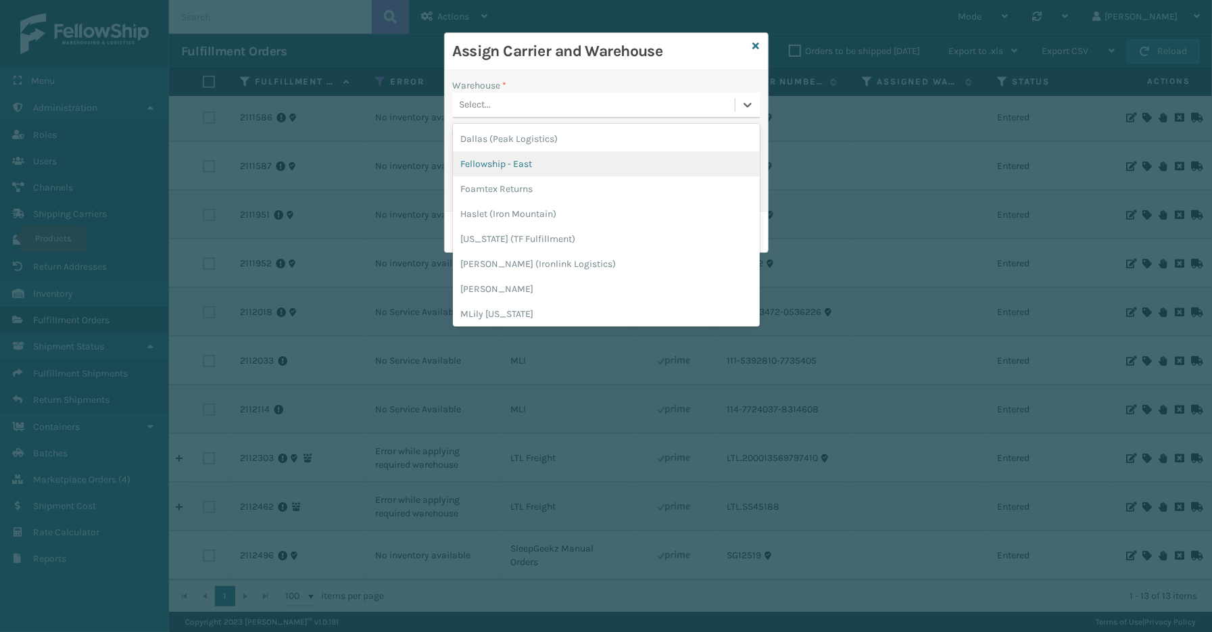
click at [523, 164] on div "Fellowship - East" at bounding box center [606, 163] width 307 height 25
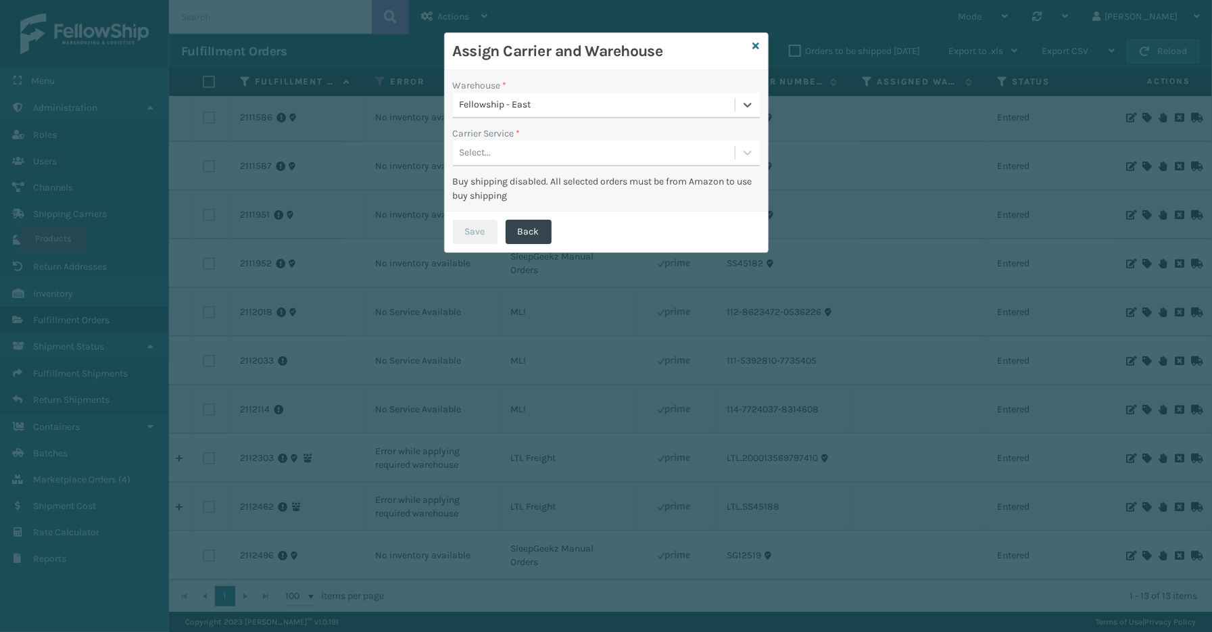
click at [510, 150] on div "Select..." at bounding box center [594, 153] width 282 height 22
click at [491, 179] on div "LTL" at bounding box center [606, 186] width 307 height 25
click at [466, 232] on button "Save" at bounding box center [475, 232] width 45 height 24
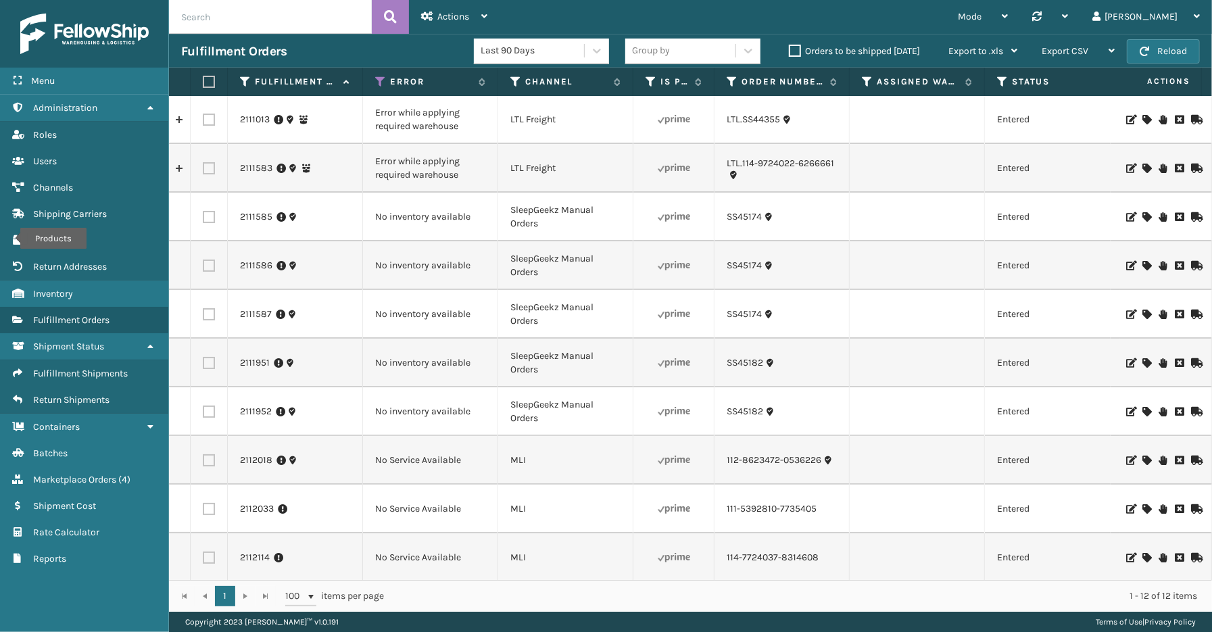
scroll to position [0, 0]
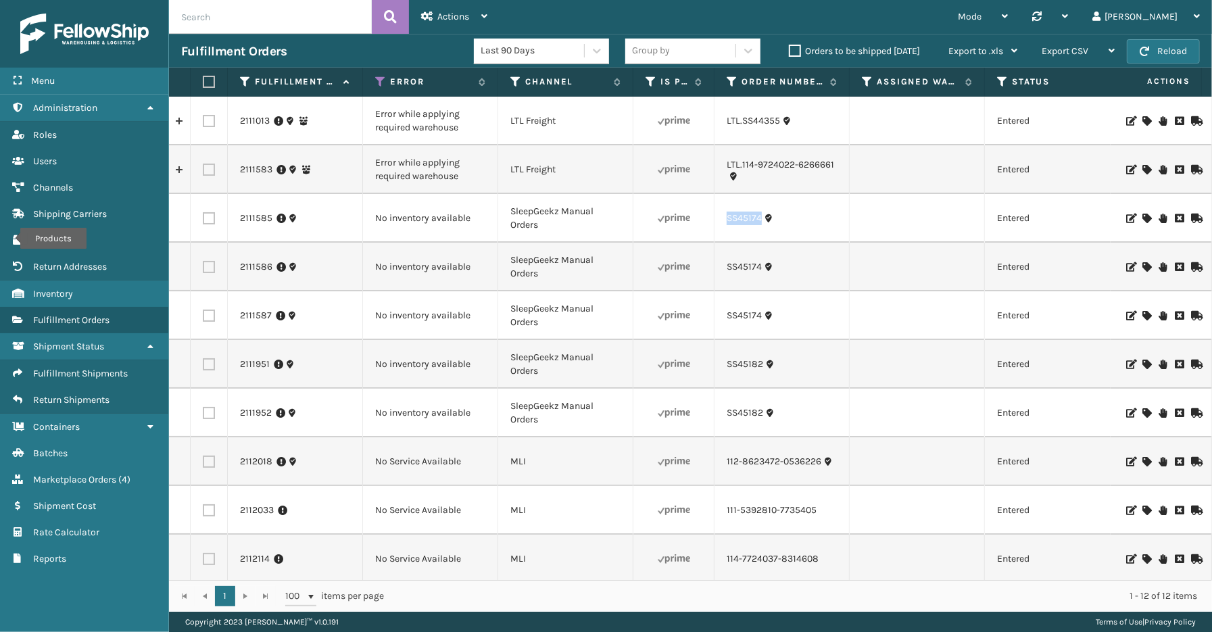
drag, startPoint x: 764, startPoint y: 226, endPoint x: 726, endPoint y: 225, distance: 37.2
click at [726, 225] on td "SS45174" at bounding box center [781, 218] width 135 height 49
click at [1142, 218] on icon at bounding box center [1146, 218] width 8 height 9
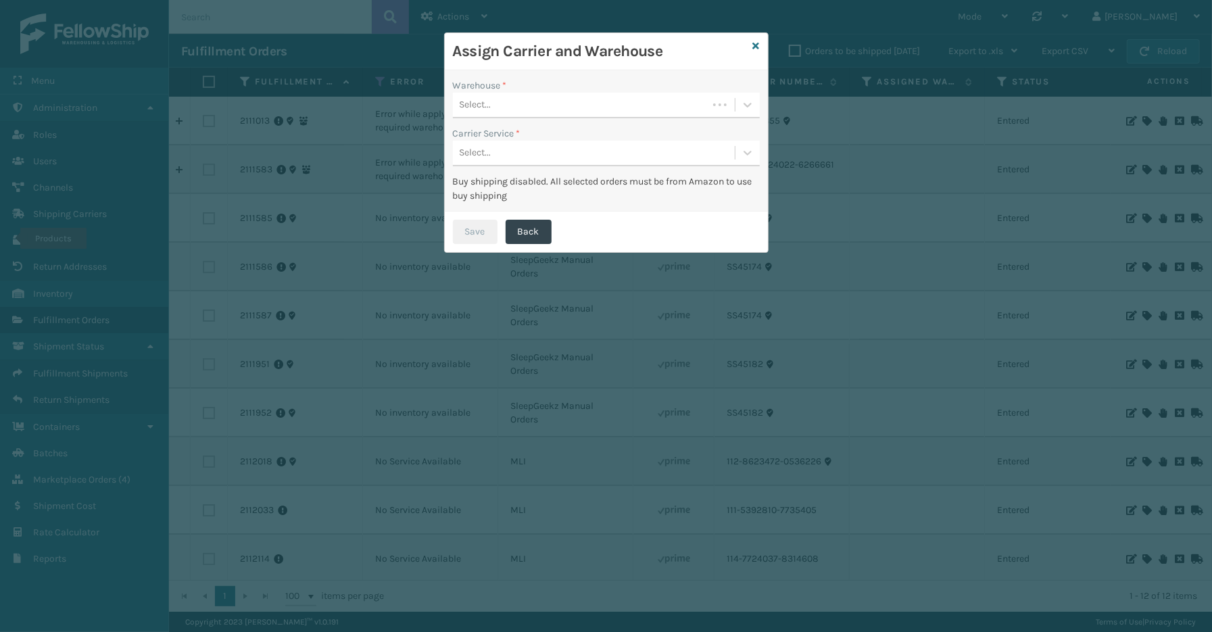
click at [519, 113] on div "Select..." at bounding box center [580, 105] width 255 height 22
click at [524, 139] on div "Fellowship - East (required)" at bounding box center [606, 138] width 307 height 25
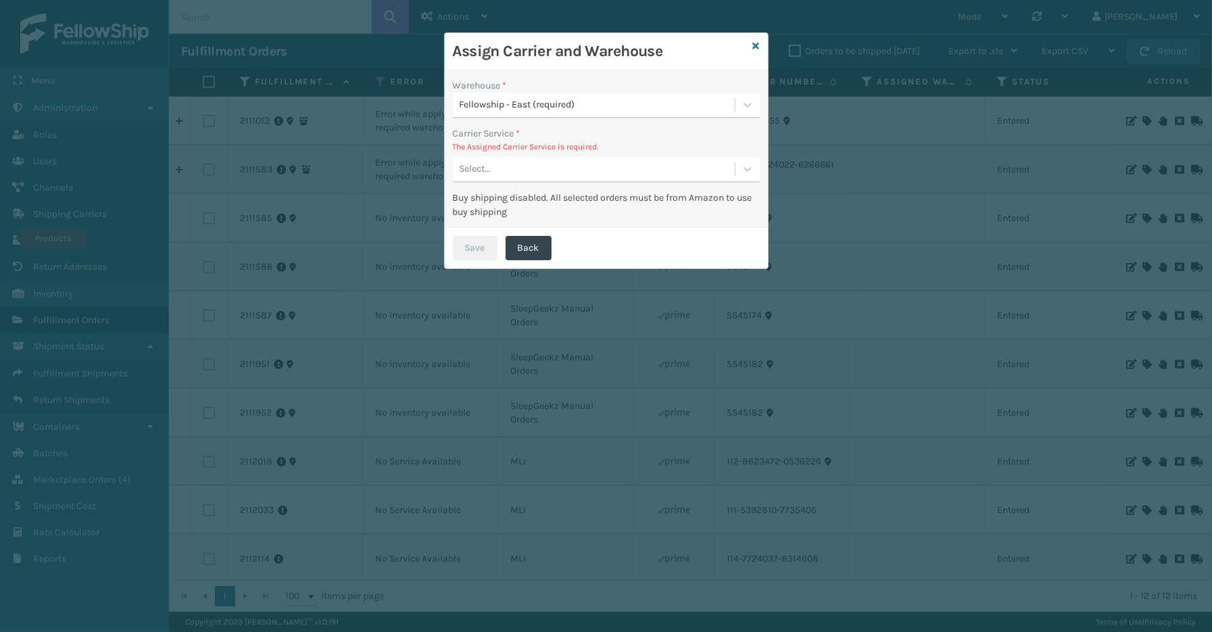
click at [524, 172] on div "Select..." at bounding box center [594, 169] width 282 height 22
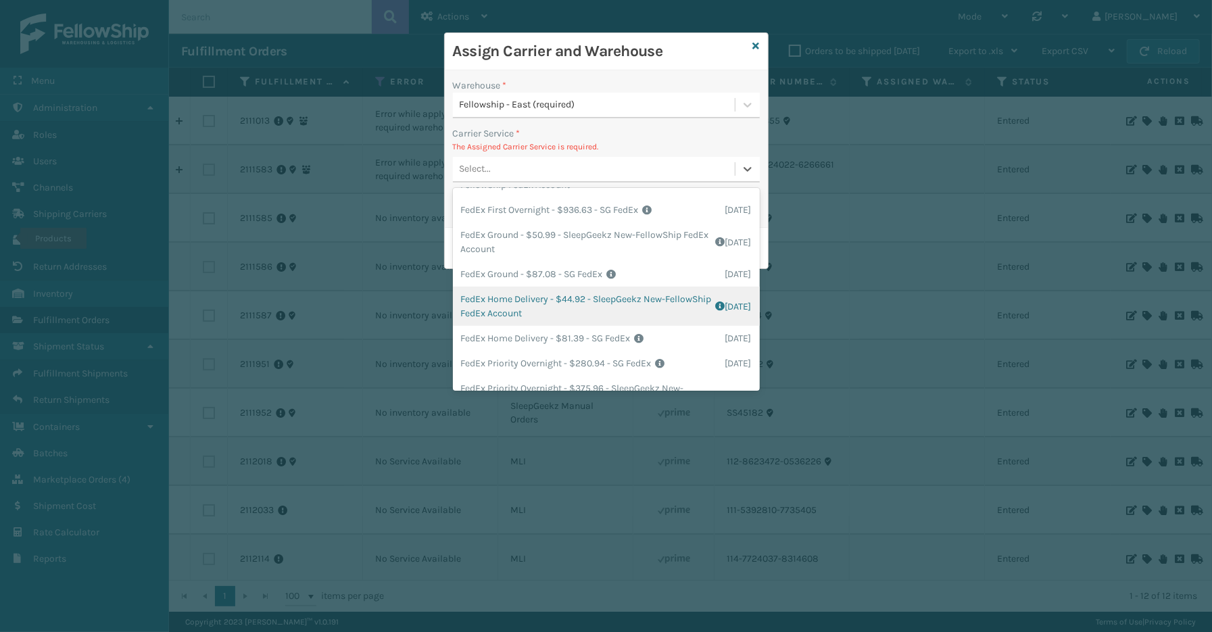
scroll to position [300, 0]
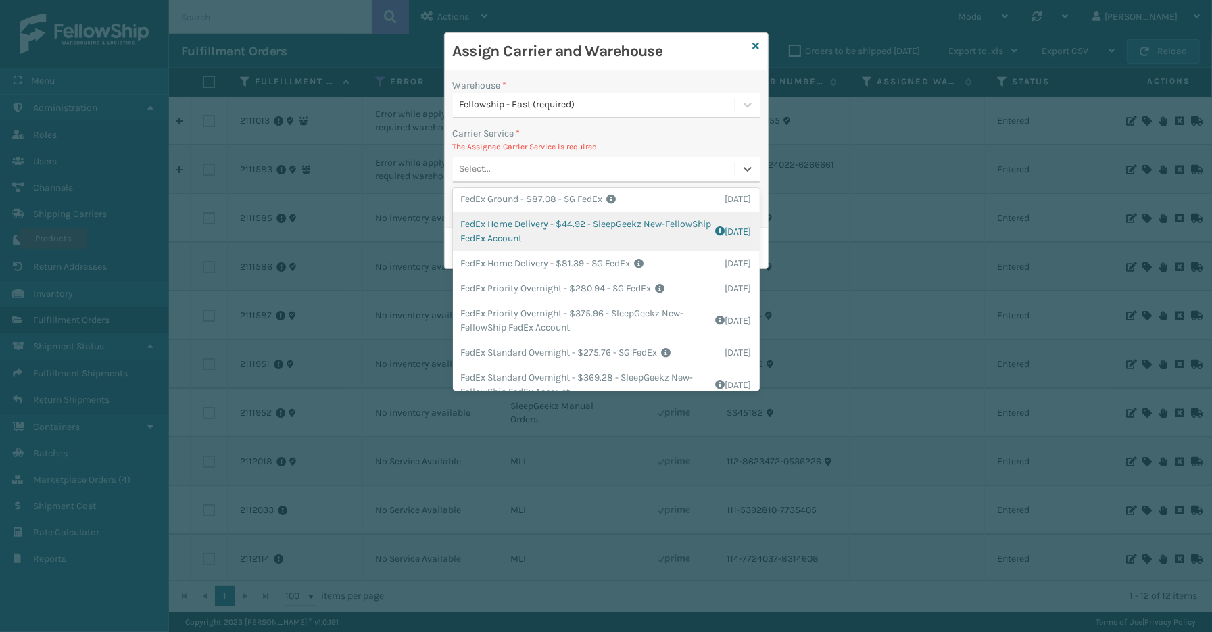
click at [522, 228] on div "FedEx Home Delivery - $44.92 - SleepGeekz New-FellowShip FedEx Account Shipping…" at bounding box center [606, 231] width 307 height 39
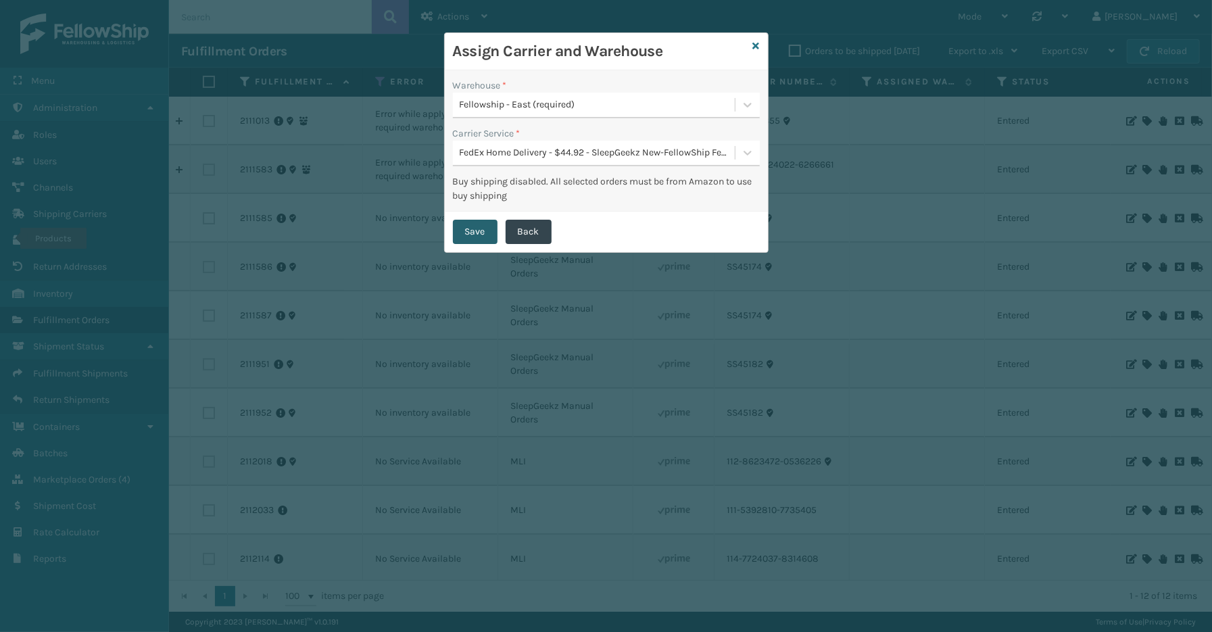
click at [485, 231] on button "Save" at bounding box center [475, 232] width 45 height 24
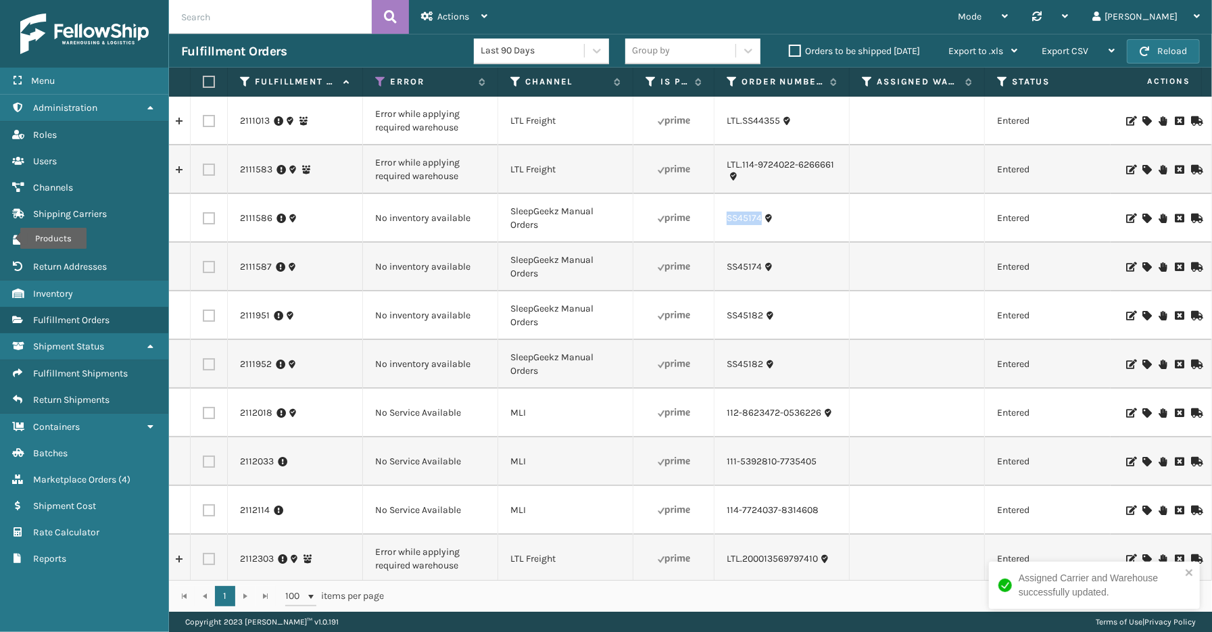
drag, startPoint x: 767, startPoint y: 226, endPoint x: 721, endPoint y: 230, distance: 46.1
click at [721, 230] on td "SS45174" at bounding box center [781, 218] width 135 height 49
click at [1142, 218] on icon at bounding box center [1146, 218] width 8 height 9
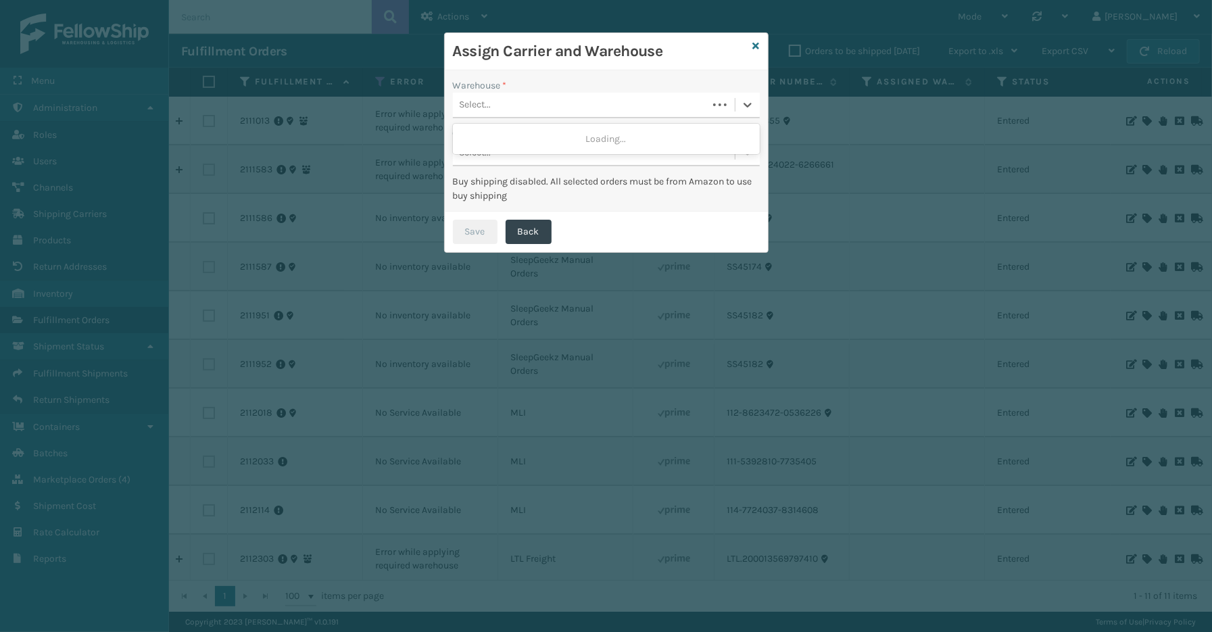
click at [504, 107] on div "Select..." at bounding box center [580, 105] width 255 height 22
click at [498, 140] on div "Fellowship - East (required)" at bounding box center [606, 138] width 307 height 25
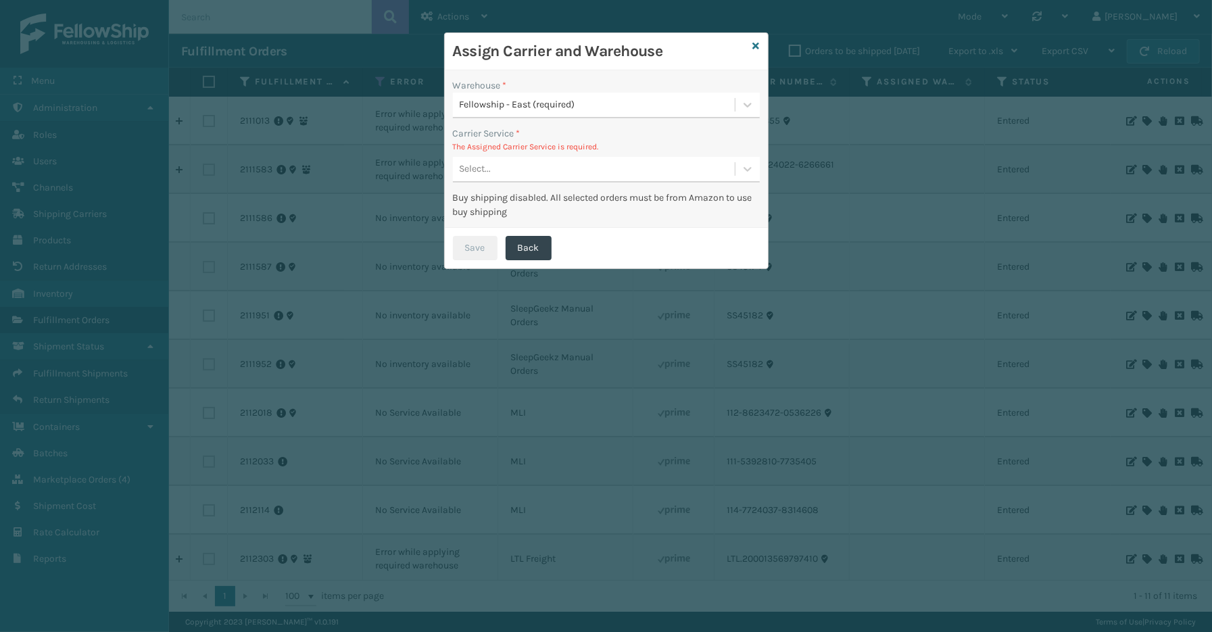
click at [515, 184] on div "Warehouse * Fellowship - East (required) Carrier Service * The Assigned Carrier…" at bounding box center [606, 148] width 323 height 157
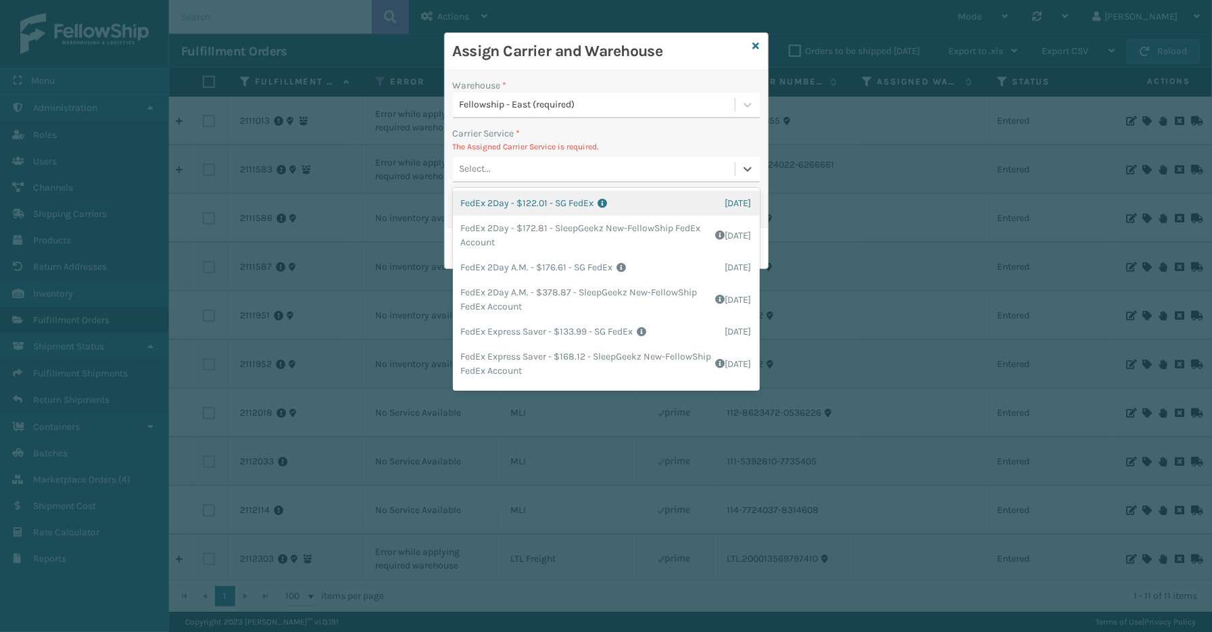
click at [515, 178] on div "Select..." at bounding box center [594, 169] width 282 height 22
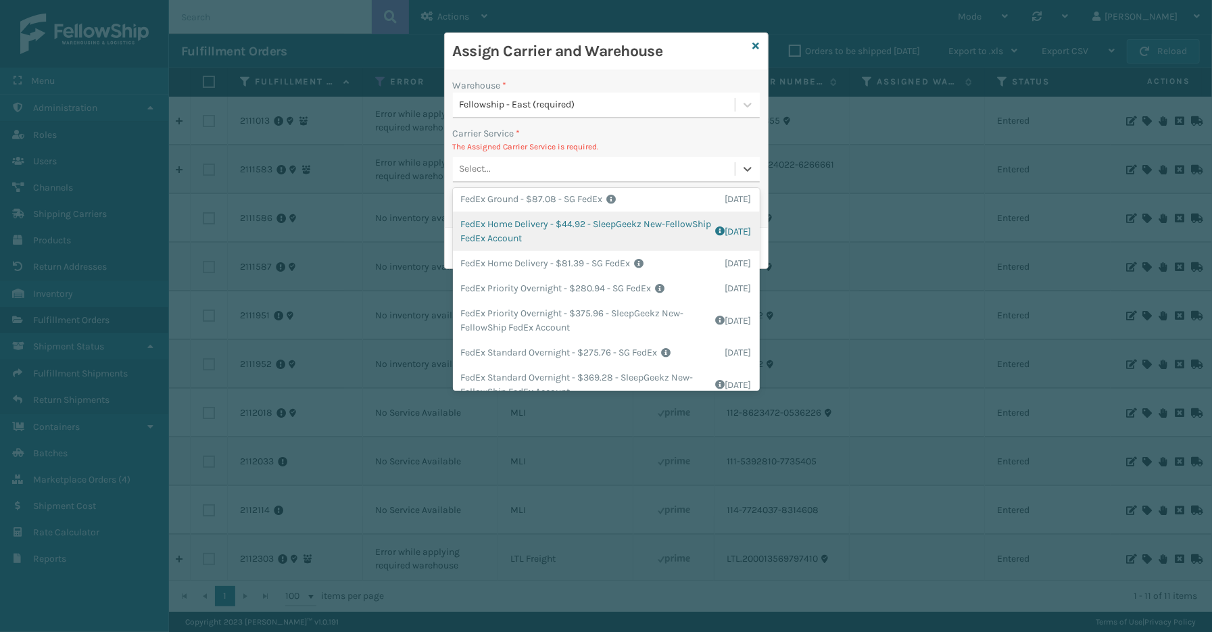
click at [551, 224] on div "FedEx Home Delivery - $44.92 - SleepGeekz New-FellowShip FedEx Account Shipping…" at bounding box center [606, 231] width 307 height 39
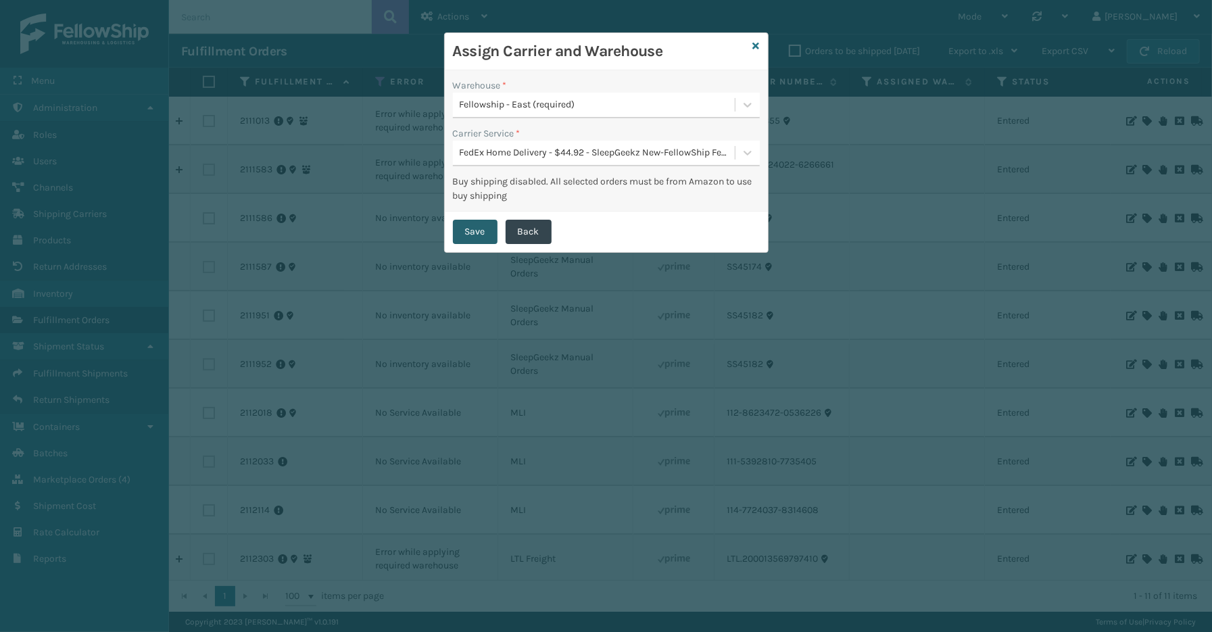
click at [480, 228] on button "Save" at bounding box center [475, 232] width 45 height 24
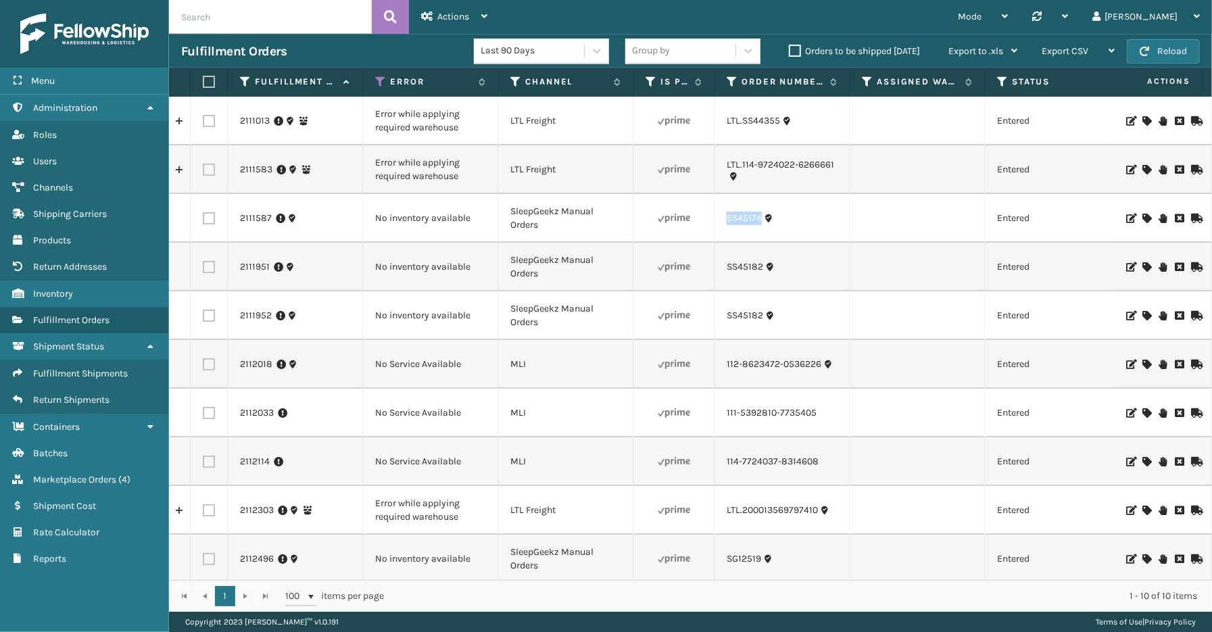
drag, startPoint x: 768, startPoint y: 226, endPoint x: 728, endPoint y: 226, distance: 40.6
click at [728, 226] on td "SS45174" at bounding box center [781, 218] width 135 height 49
click at [1142, 217] on icon at bounding box center [1146, 218] width 8 height 9
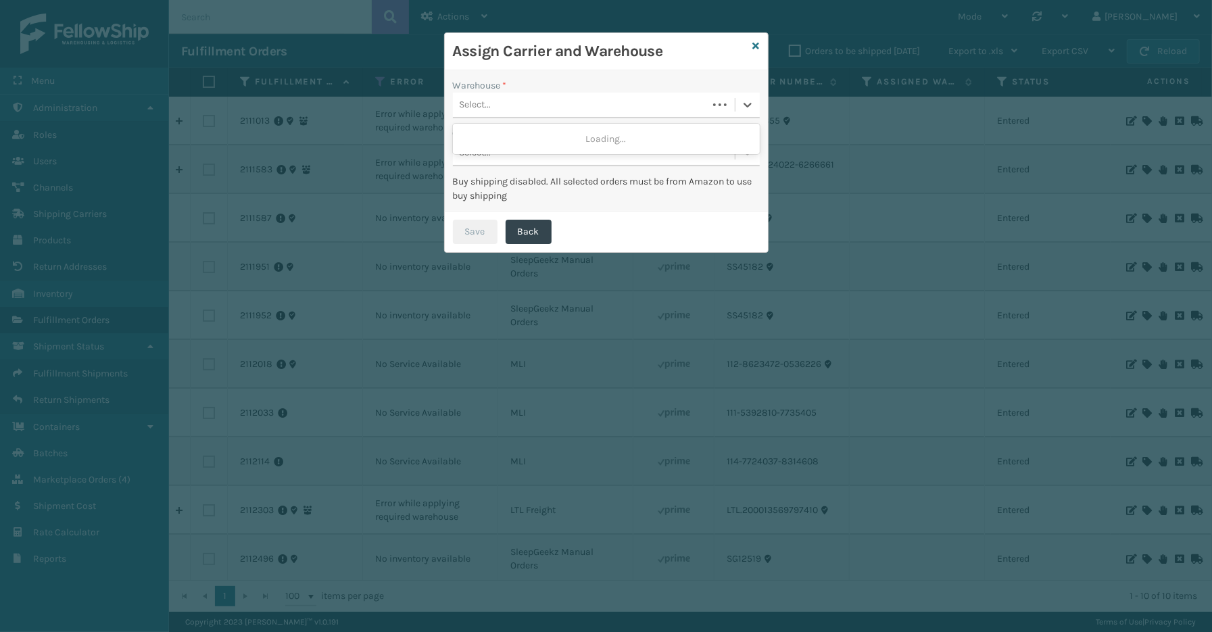
click at [560, 104] on div "Select..." at bounding box center [580, 105] width 255 height 22
click at [505, 104] on div "Select..." at bounding box center [594, 105] width 282 height 22
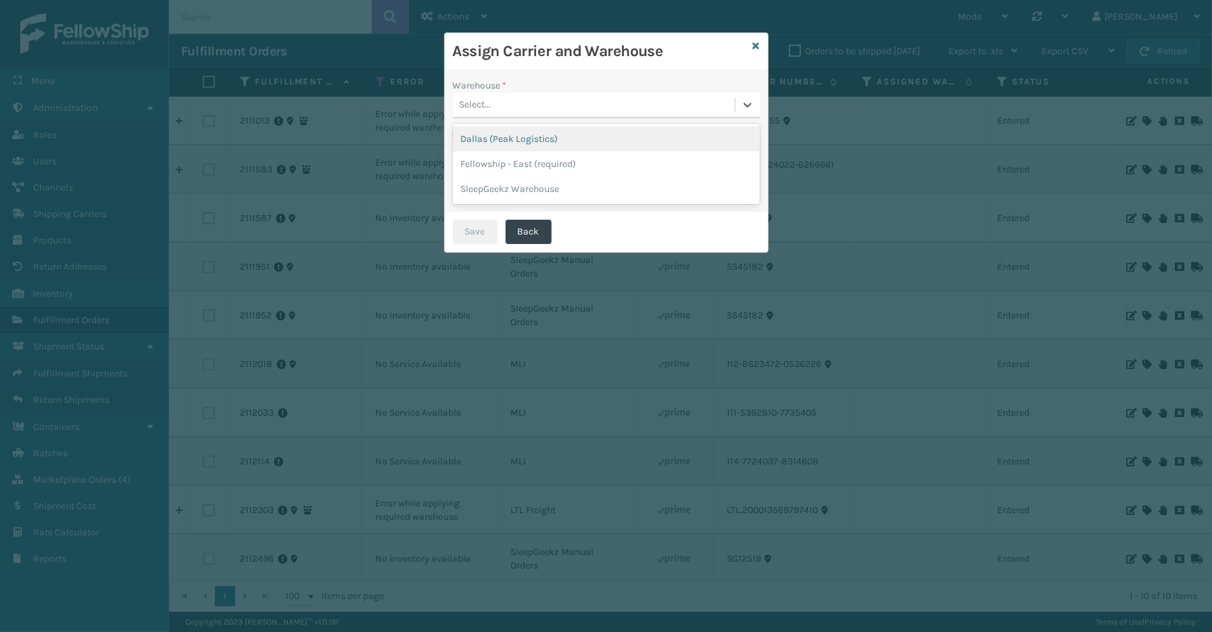
click at [505, 104] on div "Select..." at bounding box center [594, 105] width 282 height 22
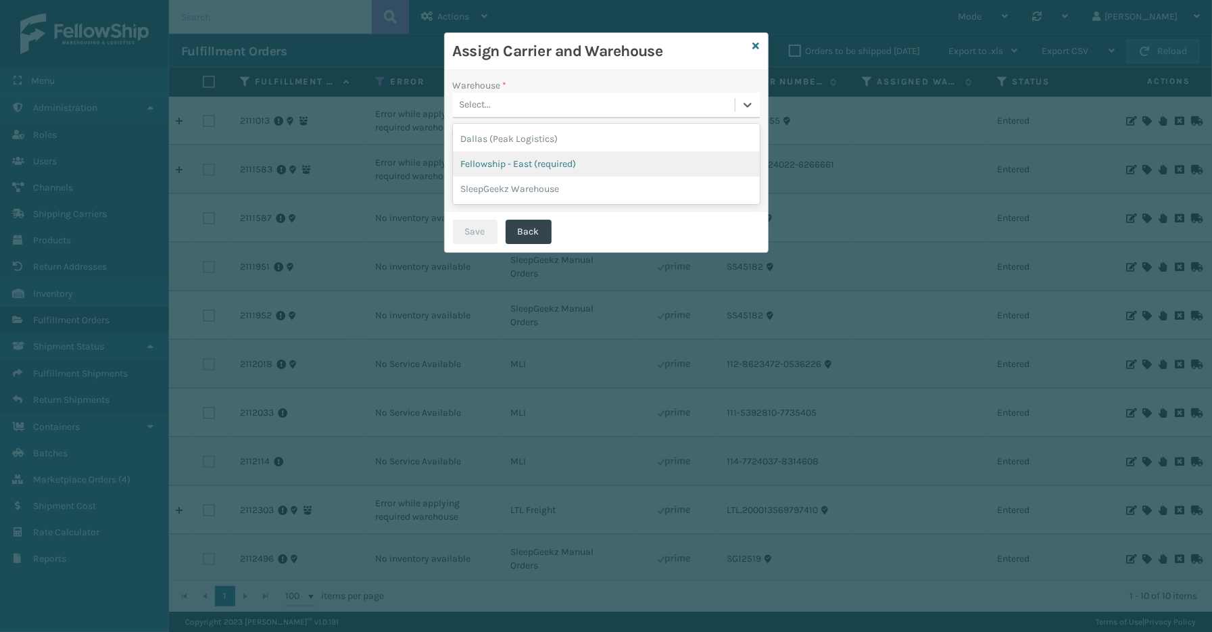
click at [505, 161] on div "Fellowship - East (required)" at bounding box center [606, 163] width 307 height 25
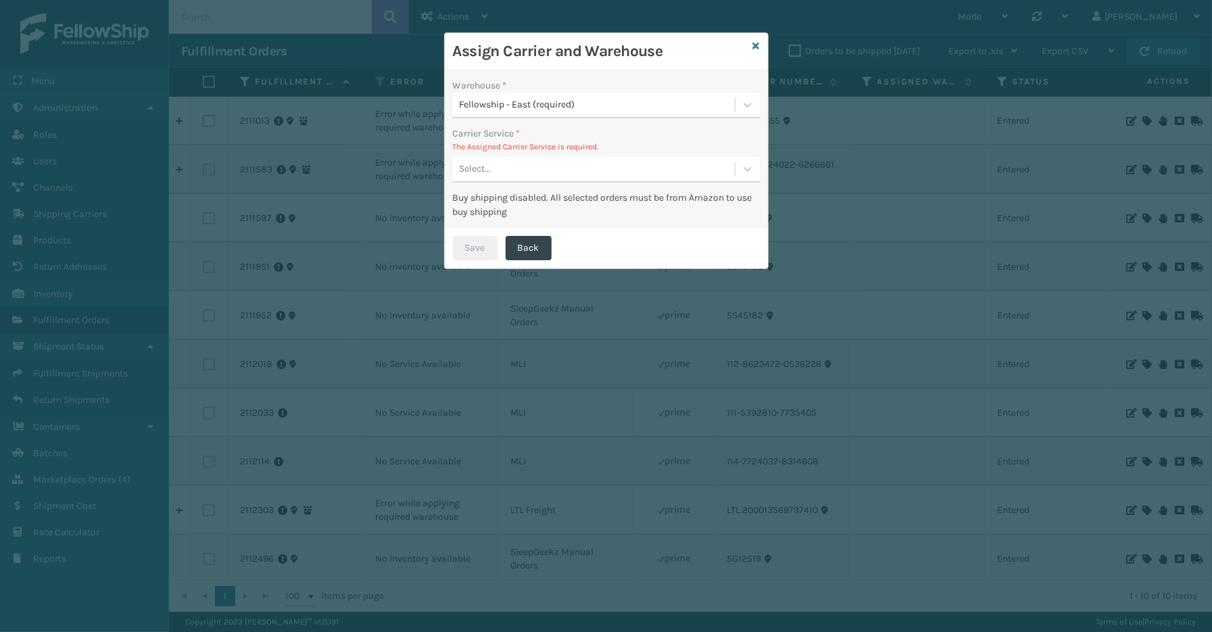
click at [556, 170] on div "Select..." at bounding box center [594, 169] width 282 height 22
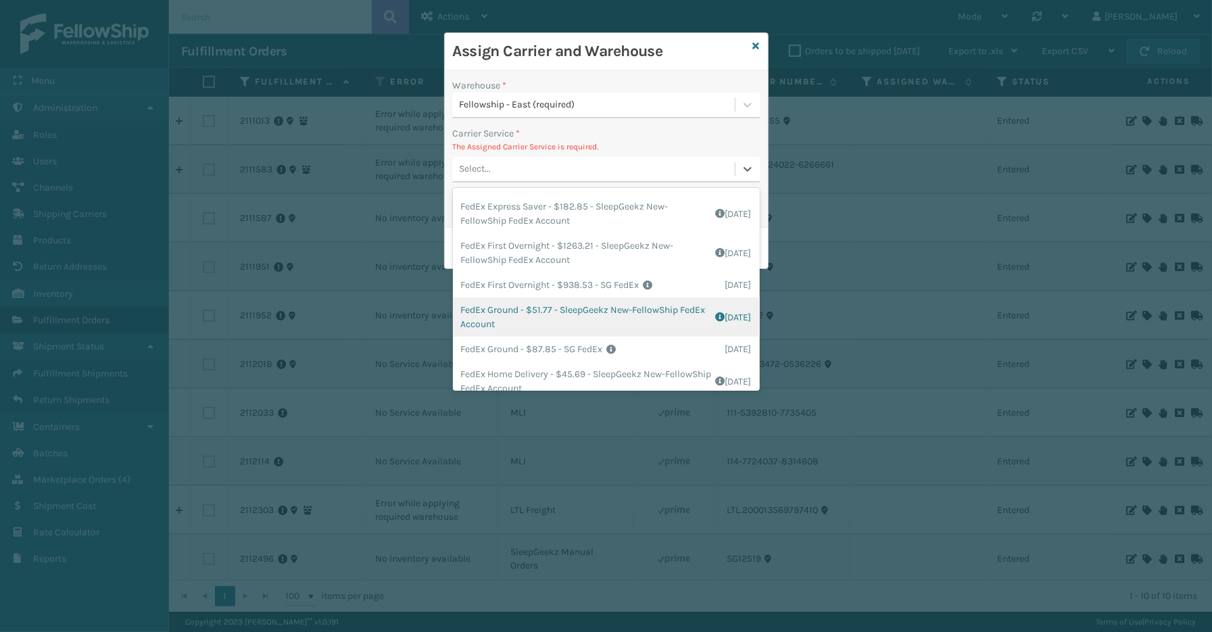
scroll to position [225, 0]
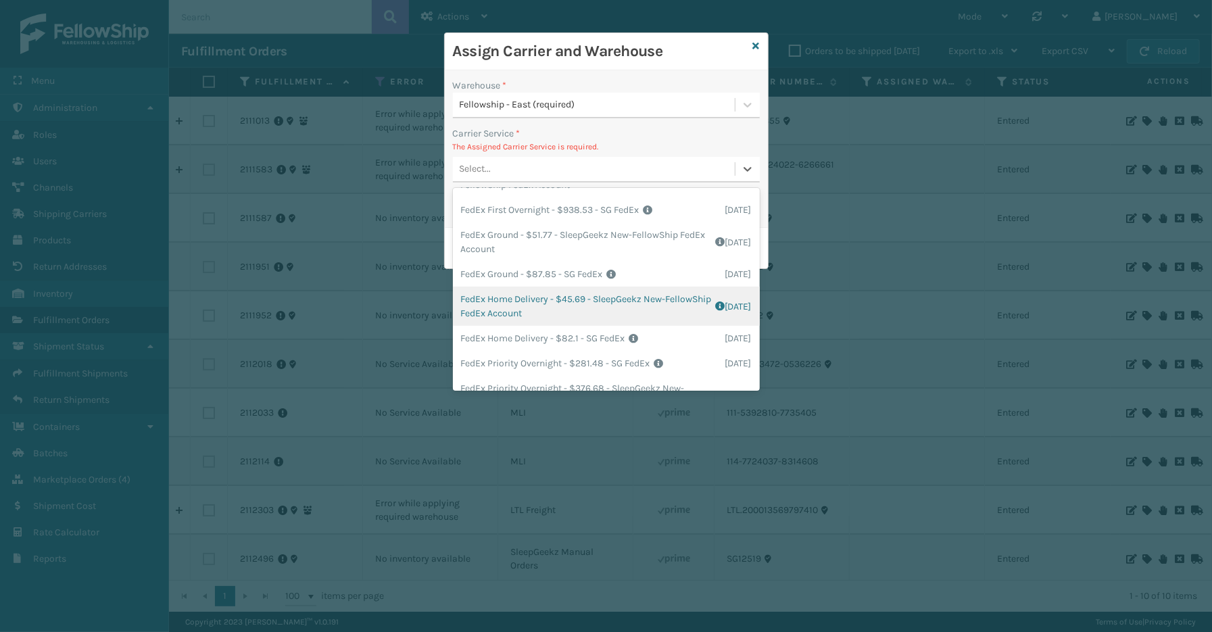
click at [525, 302] on div "FedEx Home Delivery - $45.69 - SleepGeekz New-FellowShip FedEx Account Shipping…" at bounding box center [606, 306] width 307 height 39
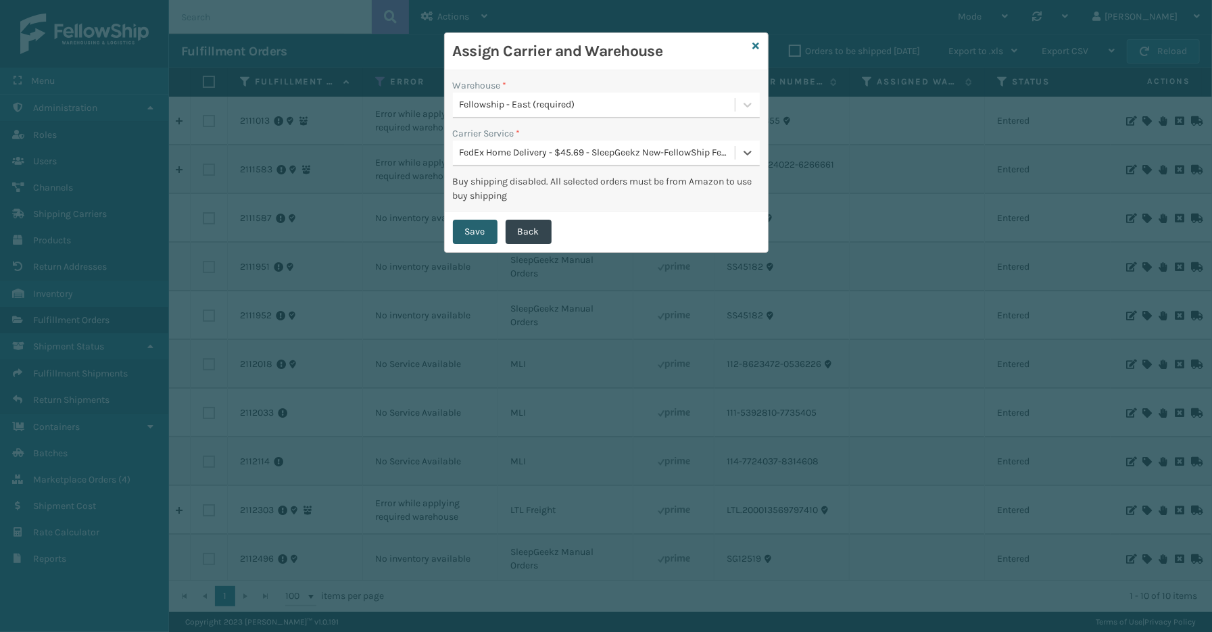
click at [478, 228] on button "Save" at bounding box center [475, 232] width 45 height 24
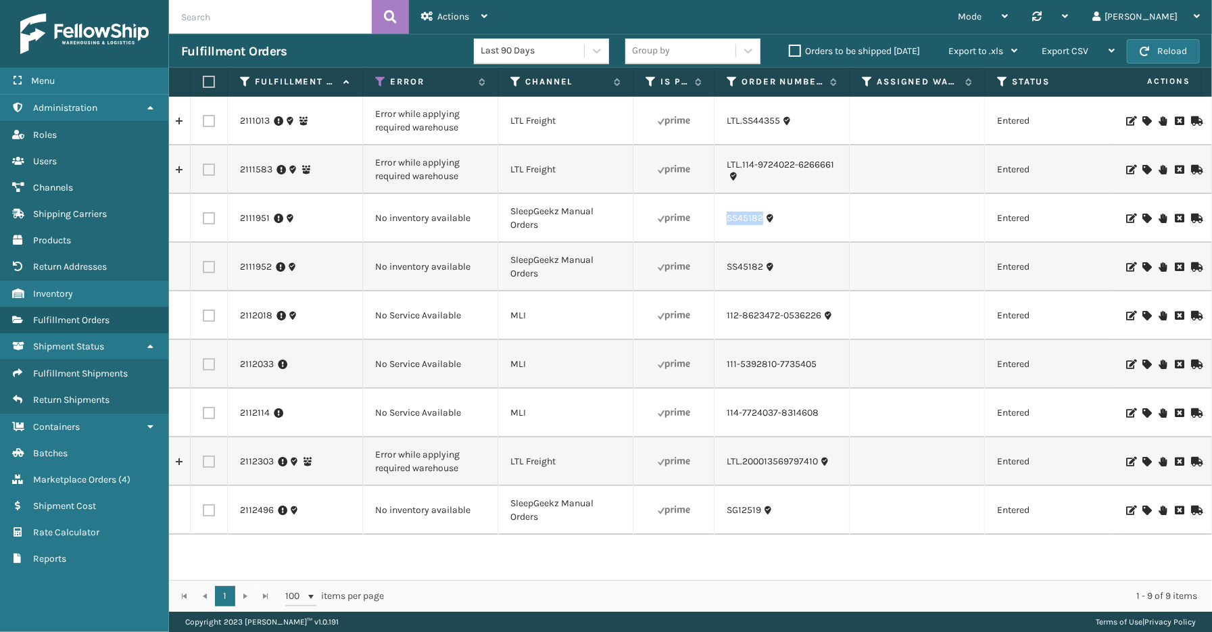
drag, startPoint x: 766, startPoint y: 230, endPoint x: 728, endPoint y: 230, distance: 37.8
click at [728, 230] on td "SS45182" at bounding box center [781, 218] width 135 height 49
drag, startPoint x: 765, startPoint y: 277, endPoint x: 732, endPoint y: 269, distance: 34.1
click at [726, 278] on td "SS45182" at bounding box center [781, 267] width 135 height 49
drag, startPoint x: 762, startPoint y: 519, endPoint x: 726, endPoint y: 519, distance: 36.5
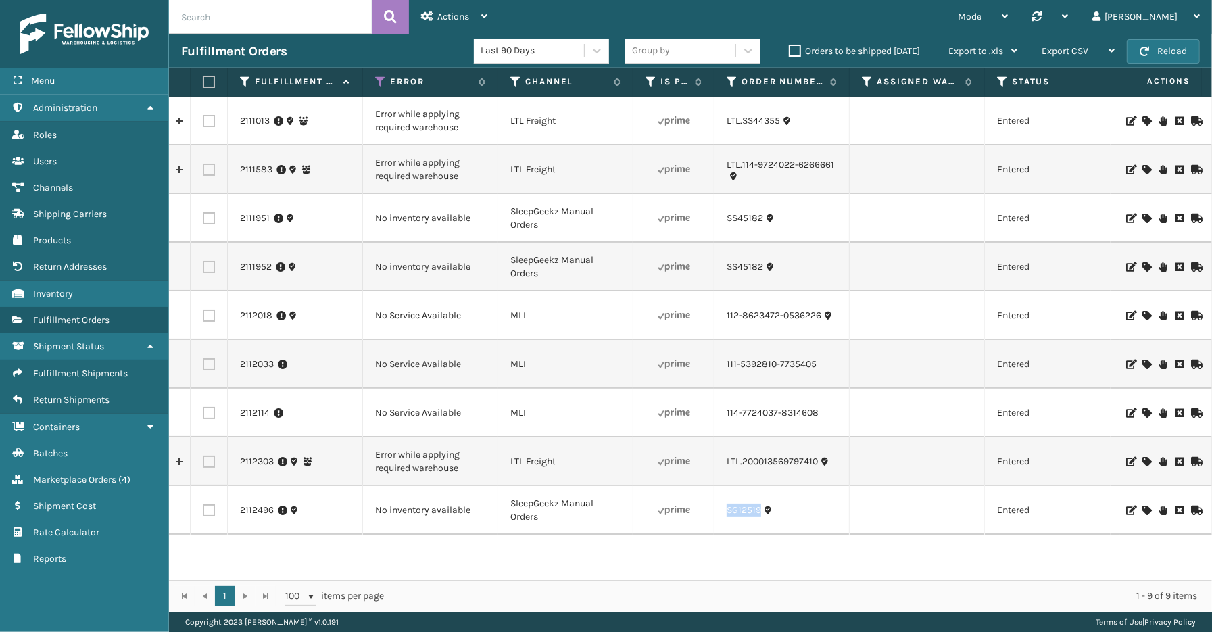
click at [726, 519] on td "SG12519" at bounding box center [781, 510] width 135 height 49
click at [1141, 507] on div at bounding box center [1160, 509] width 76 height 9
click at [1142, 510] on icon at bounding box center [1146, 509] width 8 height 9
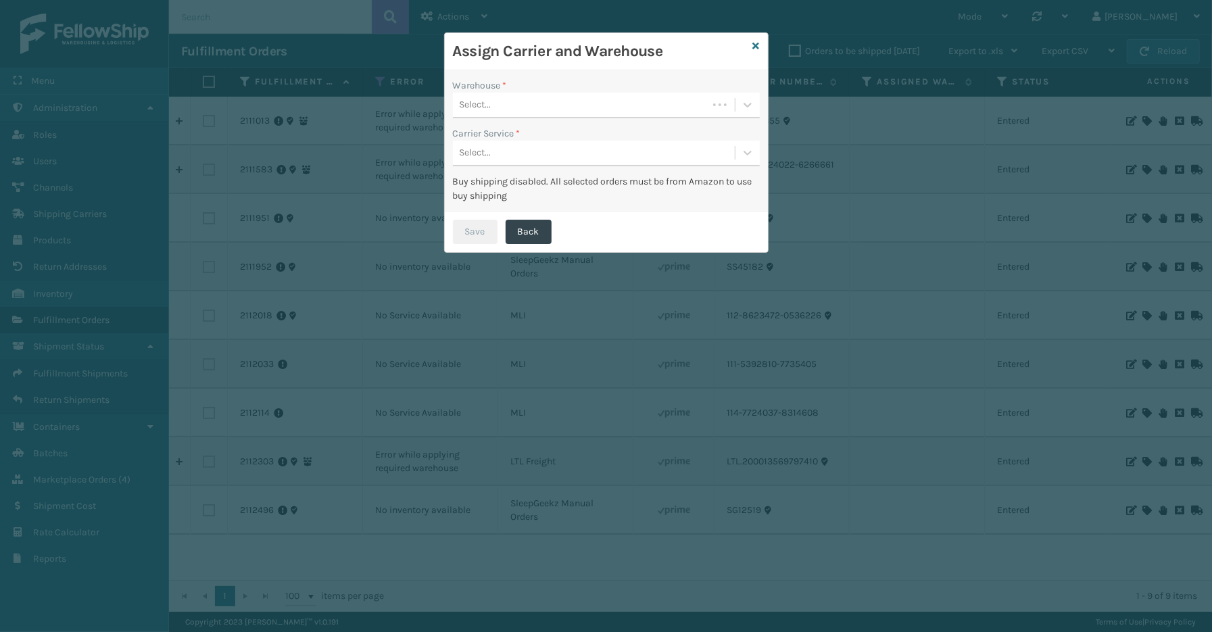
click at [507, 104] on div "Select..." at bounding box center [580, 105] width 255 height 22
click at [496, 162] on div "Fellowship - East (required)" at bounding box center [606, 163] width 307 height 25
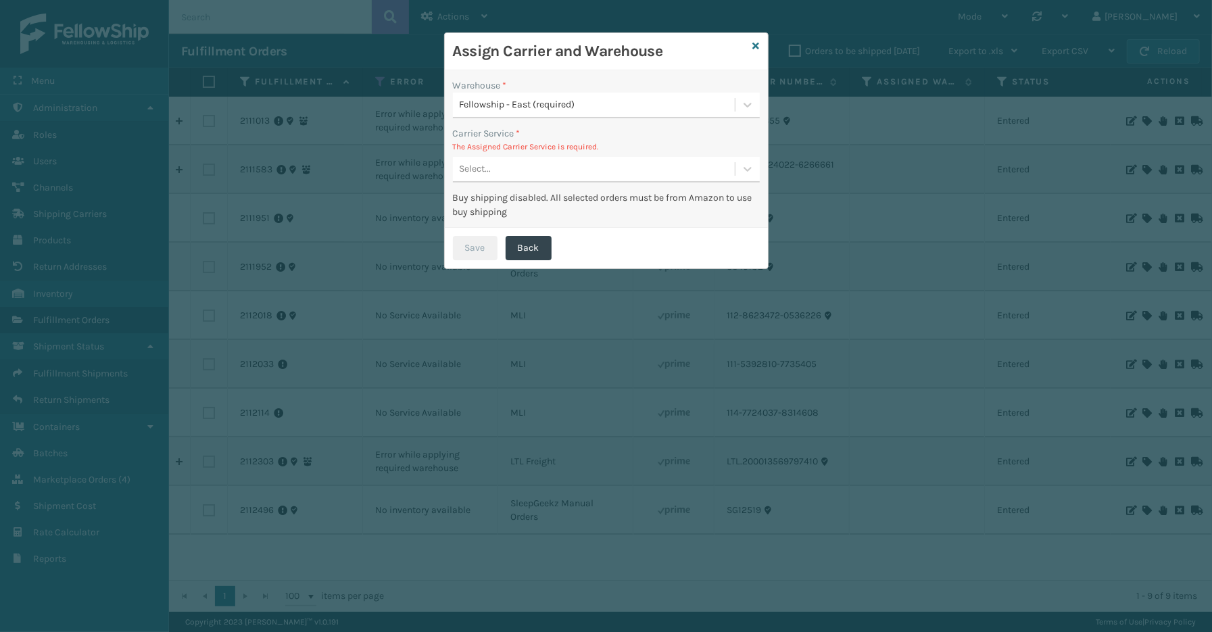
click at [514, 170] on div "Select..." at bounding box center [594, 169] width 282 height 22
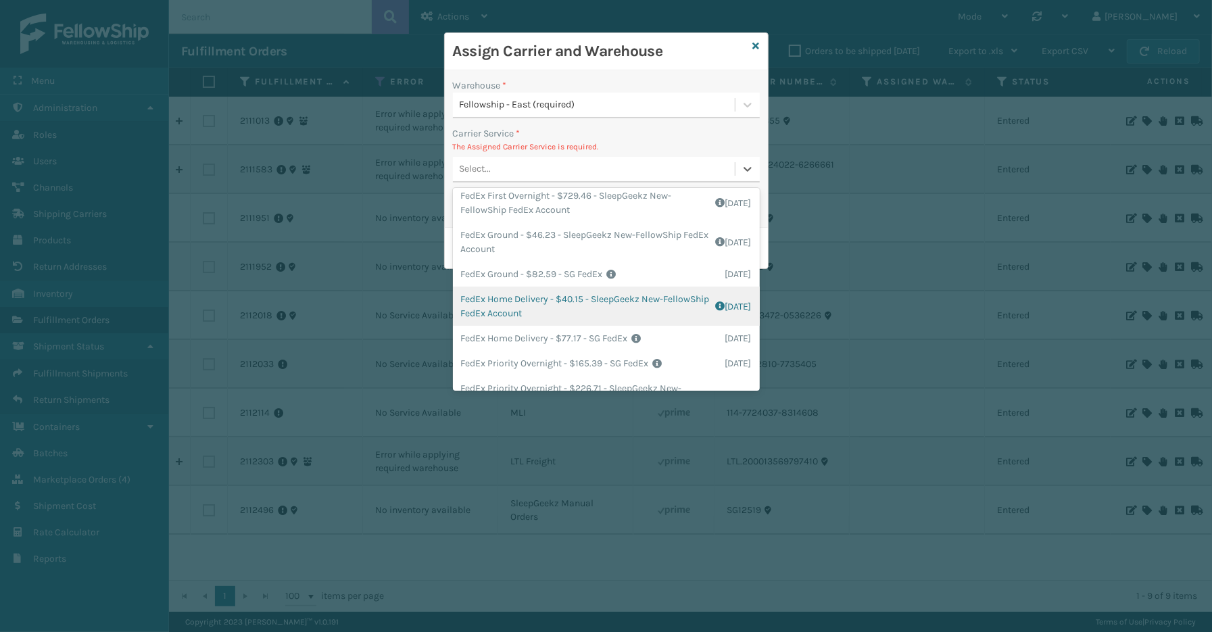
click at [555, 305] on div "FedEx Home Delivery - $40.15 - SleepGeekz New-FellowShip FedEx Account Shipping…" at bounding box center [606, 306] width 307 height 39
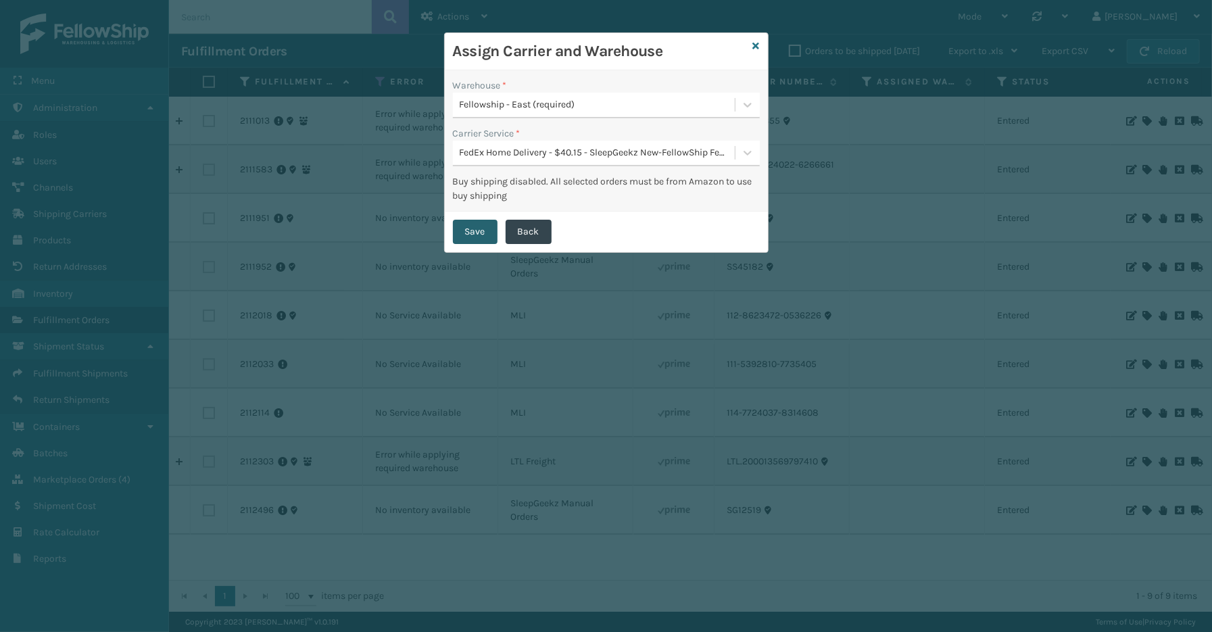
click at [477, 228] on button "Save" at bounding box center [475, 232] width 45 height 24
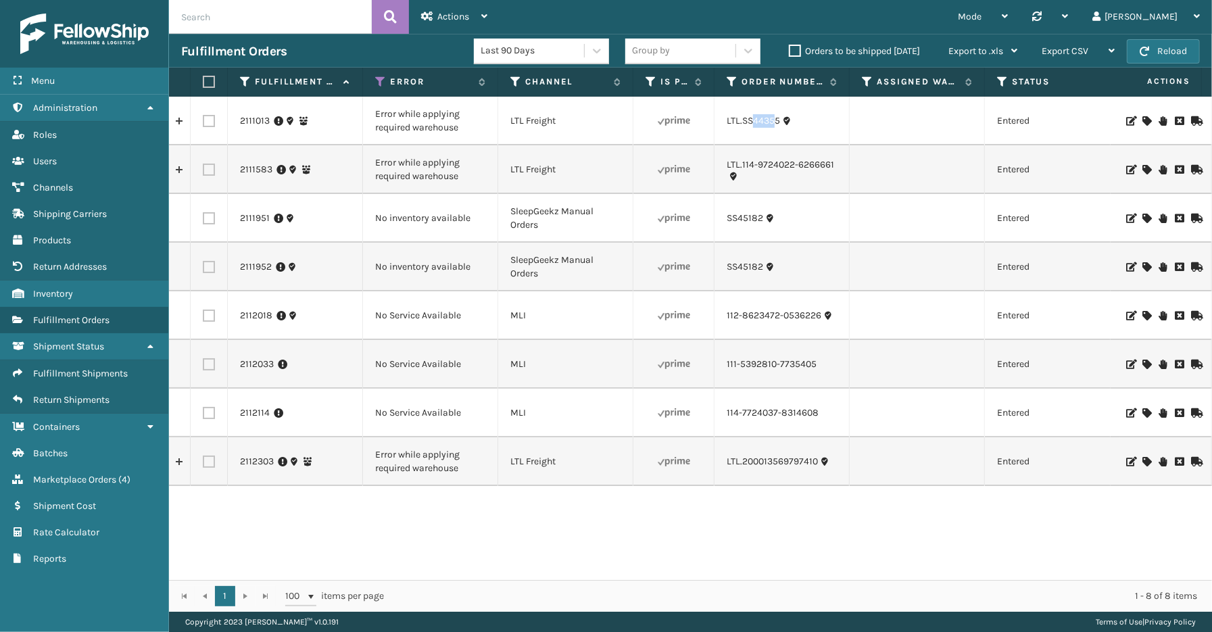
drag, startPoint x: 775, startPoint y: 132, endPoint x: 754, endPoint y: 135, distance: 21.2
click at [754, 135] on td "LTL.SS44355" at bounding box center [781, 121] width 135 height 49
click at [785, 132] on td "LTL.SS44355" at bounding box center [781, 121] width 135 height 49
drag, startPoint x: 785, startPoint y: 132, endPoint x: 744, endPoint y: 133, distance: 40.6
click at [744, 133] on td "LTL.SS44355" at bounding box center [781, 121] width 135 height 49
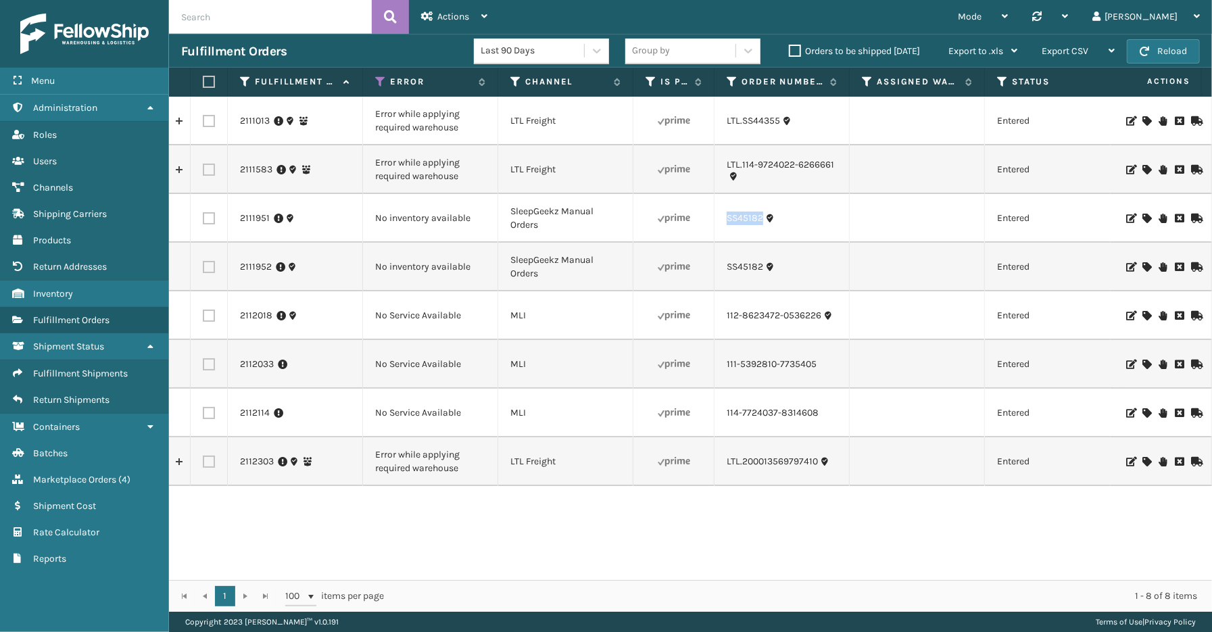
drag, startPoint x: 762, startPoint y: 228, endPoint x: 727, endPoint y: 231, distance: 34.6
click at [727, 231] on td "SS45182" at bounding box center [781, 218] width 135 height 49
click at [278, 538] on div "2111013 Error while applying required warehouse LTL Freight LTL.SS44355 Entered…" at bounding box center [690, 338] width 1043 height 483
